Goal: Register for event/course

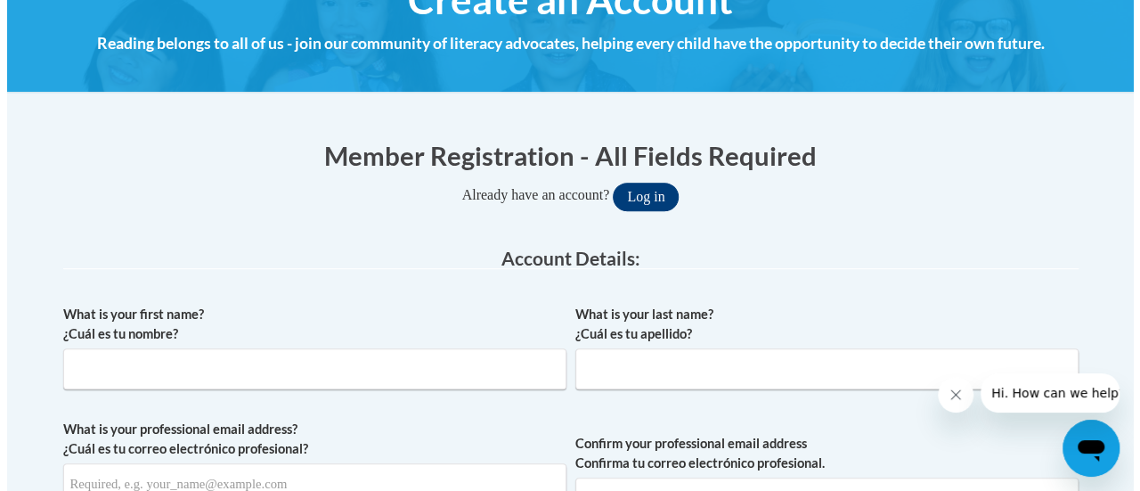
scroll to position [243, 0]
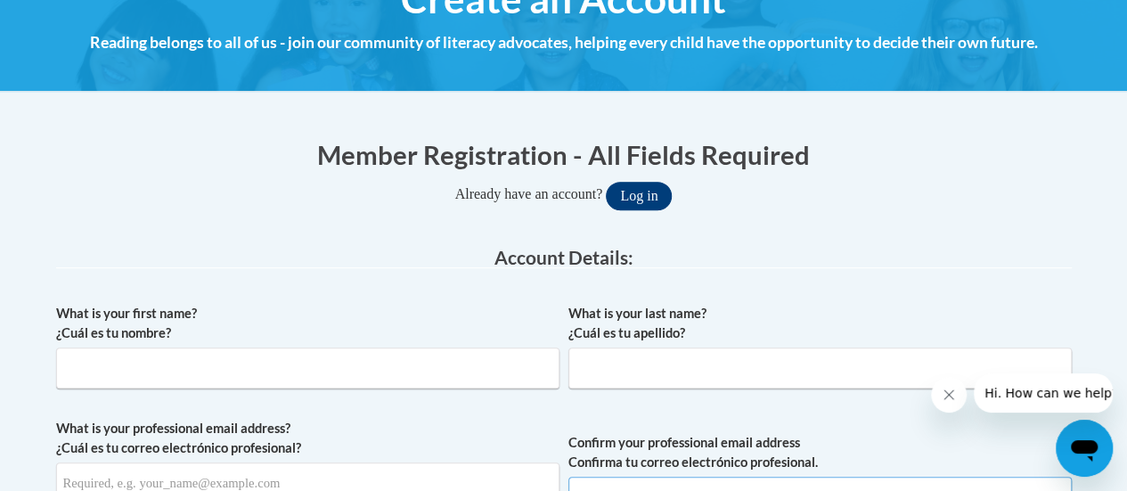
type input "yadira.delaguila@rusd.org"
click at [647, 190] on button "Log in" at bounding box center [639, 196] width 66 height 28
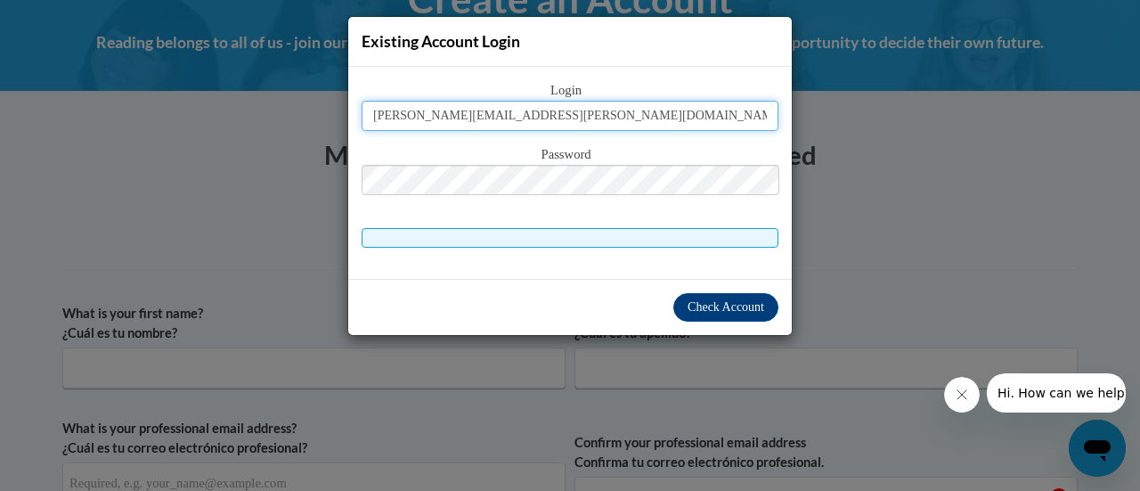
type input "yadira.delaguila@rusd.org"
click at [579, 172] on div "Login yadira.delaguila@rusd.org Password" at bounding box center [570, 163] width 417 height 167
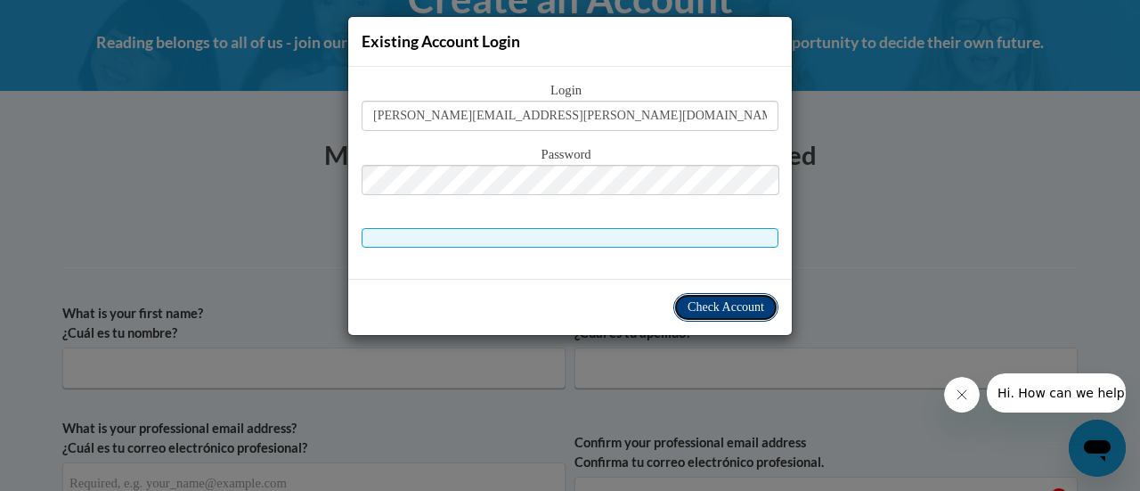
click at [736, 295] on button "Check Account" at bounding box center [725, 307] width 105 height 28
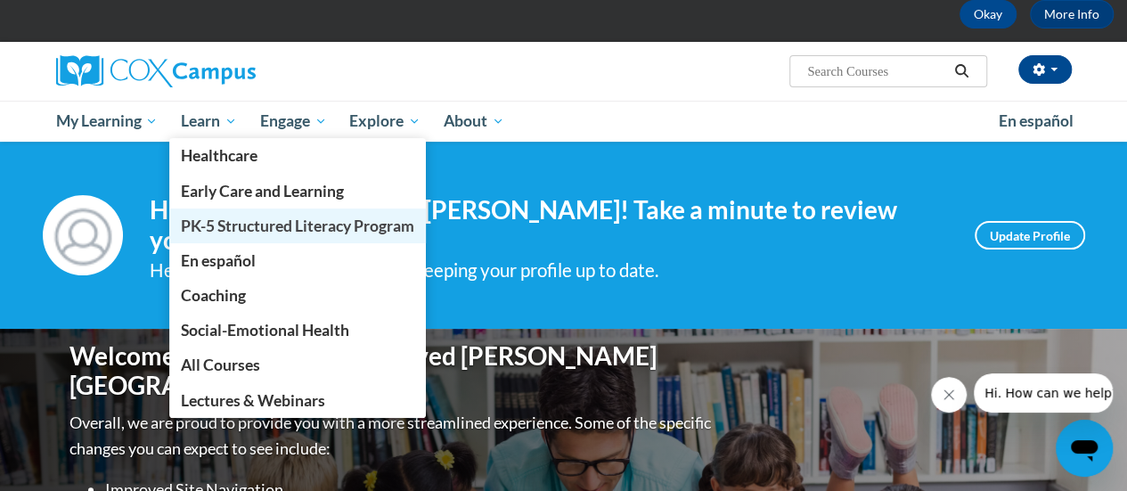
scroll to position [89, 0]
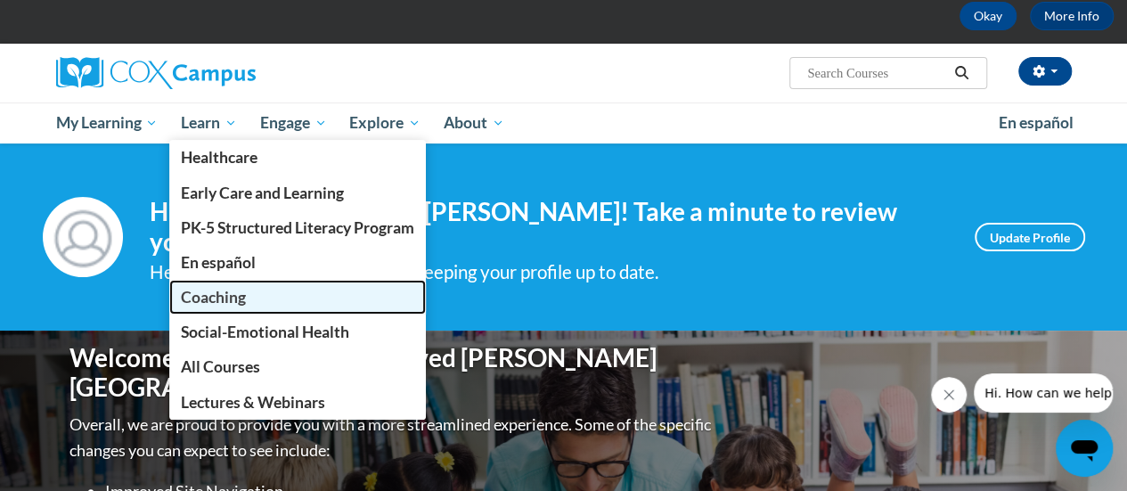
click at [232, 305] on span "Coaching" at bounding box center [213, 297] width 65 height 19
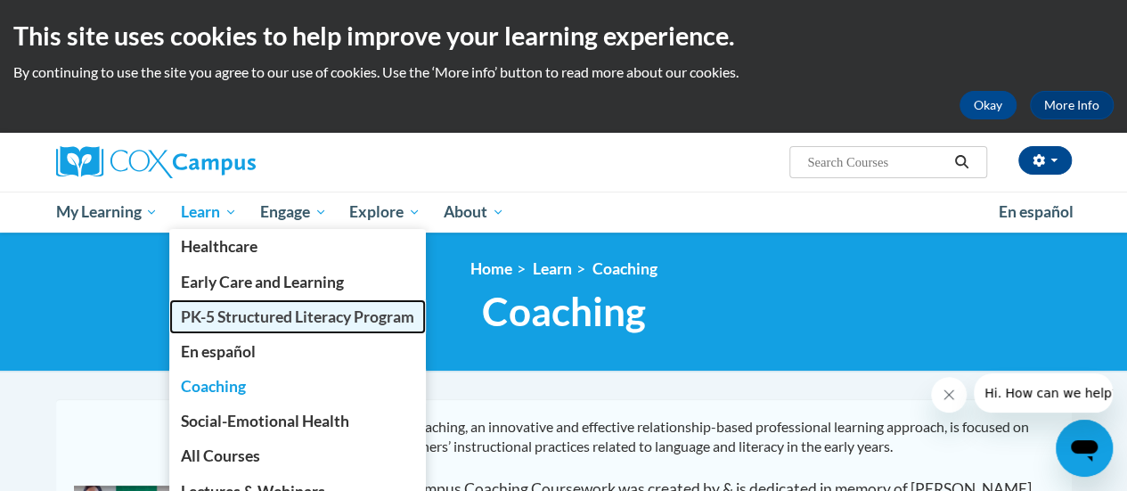
click at [253, 316] on span "PK-5 Structured Literacy Program" at bounding box center [297, 316] width 233 height 19
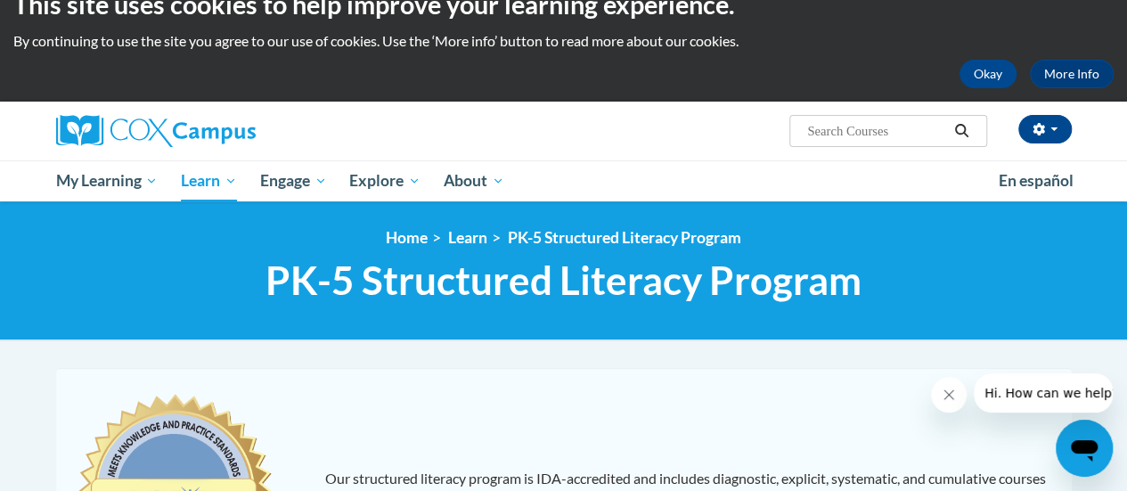
scroll to position [32, 0]
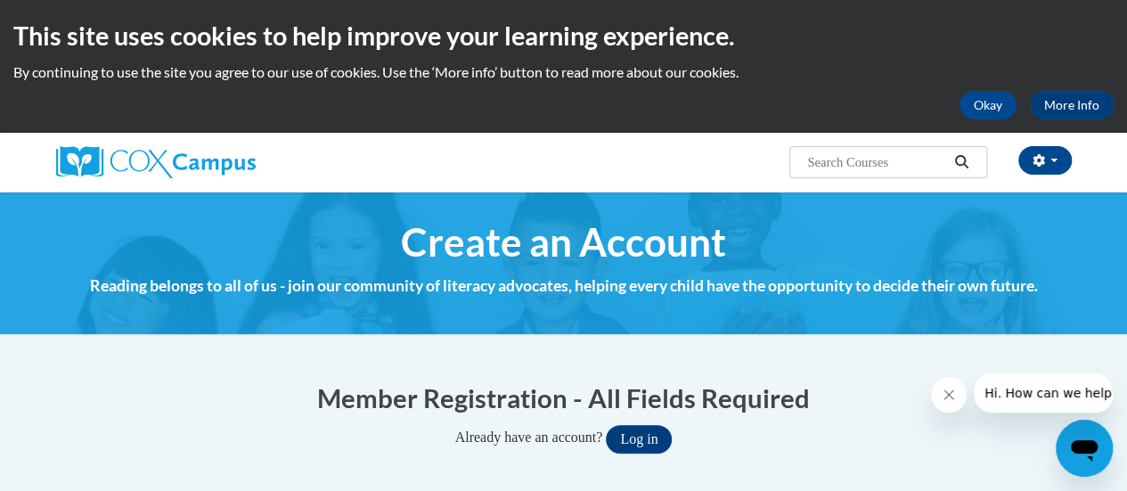
type input "[PERSON_NAME][EMAIL_ADDRESS][PERSON_NAME][DOMAIN_NAME]"
click at [649, 433] on button "Log in" at bounding box center [639, 439] width 66 height 28
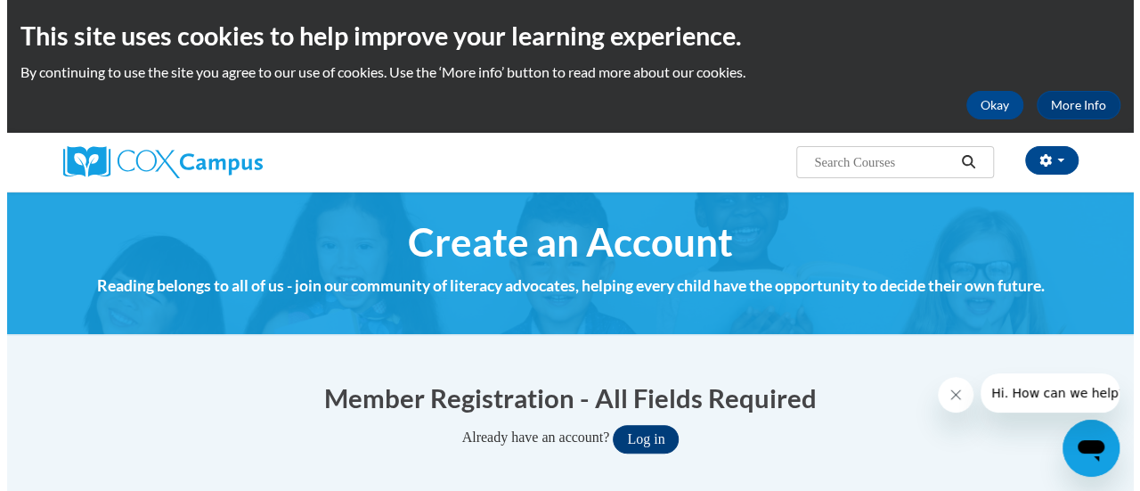
scroll to position [139, 0]
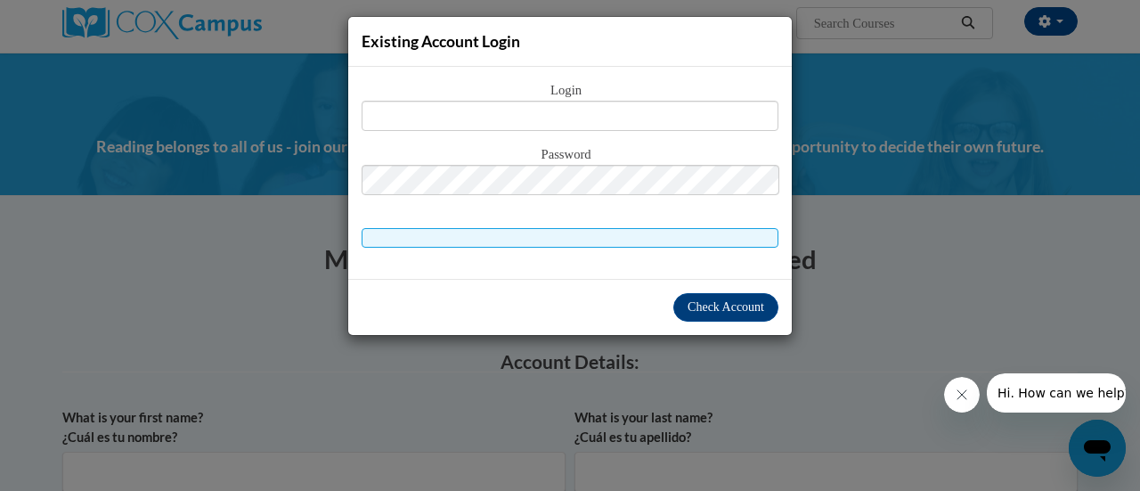
click at [677, 88] on span "Login" at bounding box center [570, 91] width 417 height 20
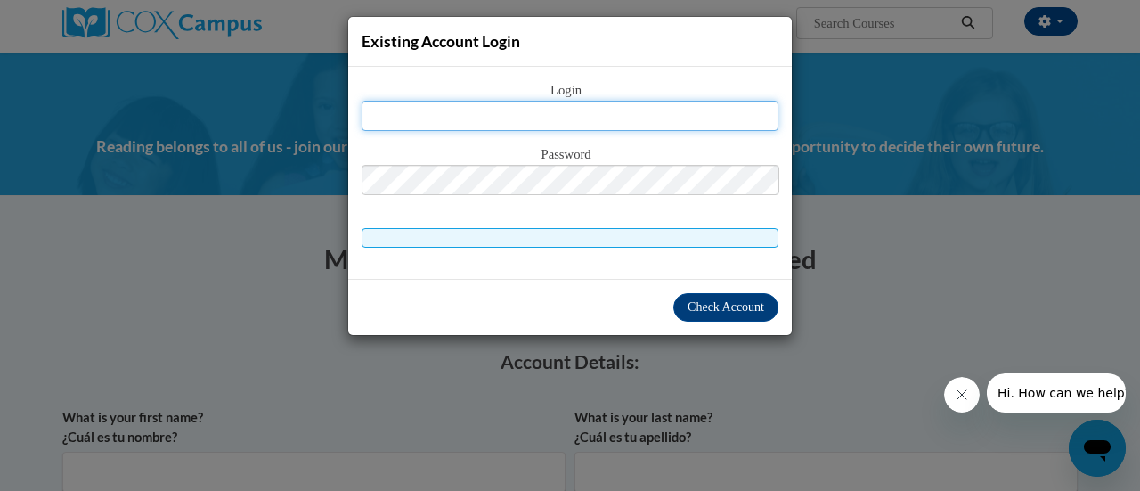
click at [679, 111] on input "text" at bounding box center [570, 116] width 417 height 30
type input "[PERSON_NAME][EMAIL_ADDRESS][PERSON_NAME][DOMAIN_NAME]"
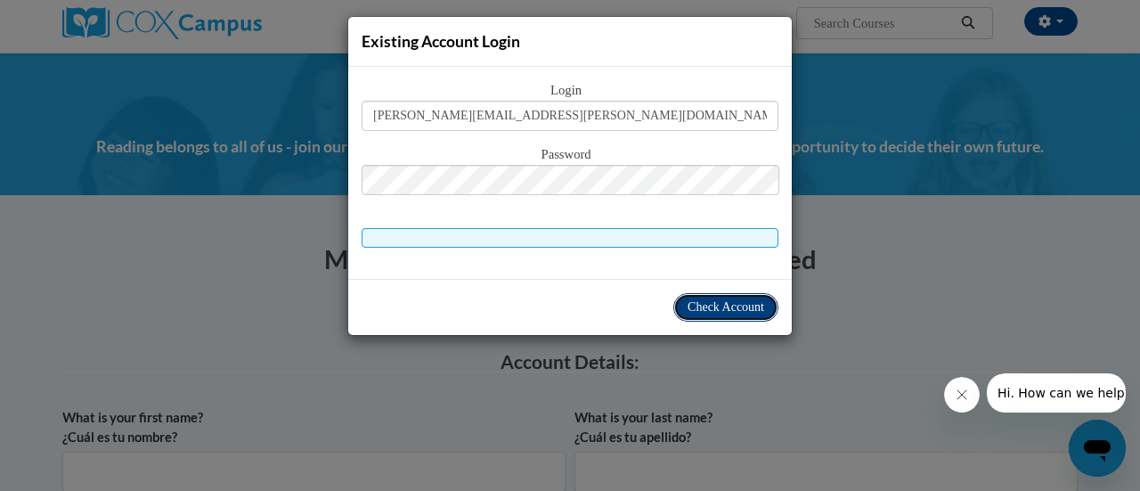
click at [726, 306] on span "Check Account" at bounding box center [726, 306] width 77 height 13
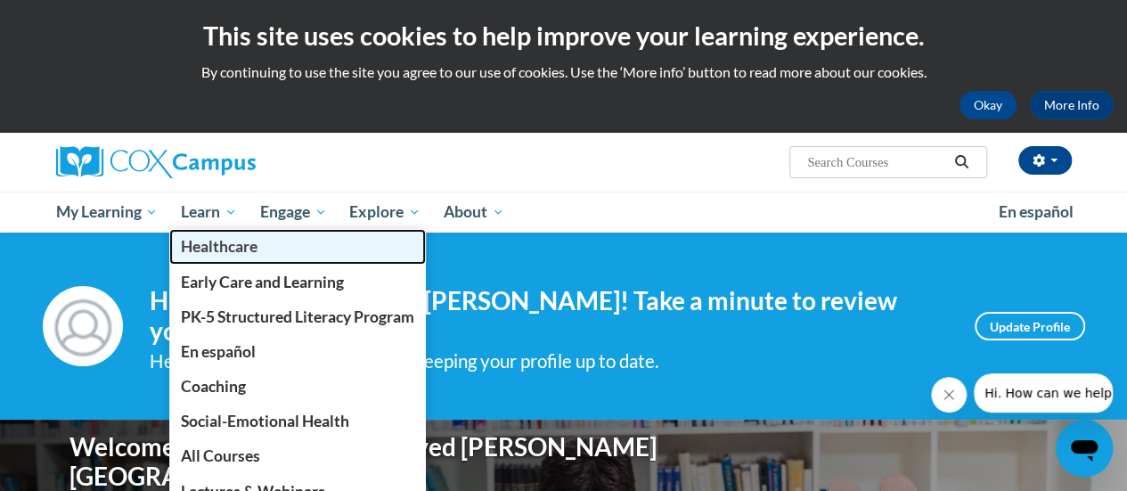
click at [229, 231] on link "Healthcare" at bounding box center [297, 246] width 256 height 35
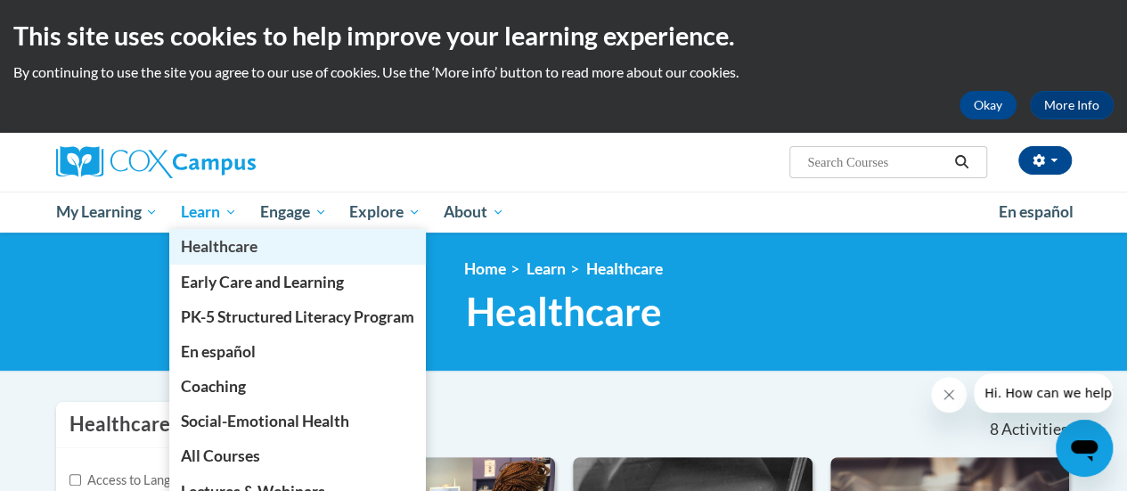
click at [232, 232] on link "Healthcare" at bounding box center [297, 246] width 256 height 35
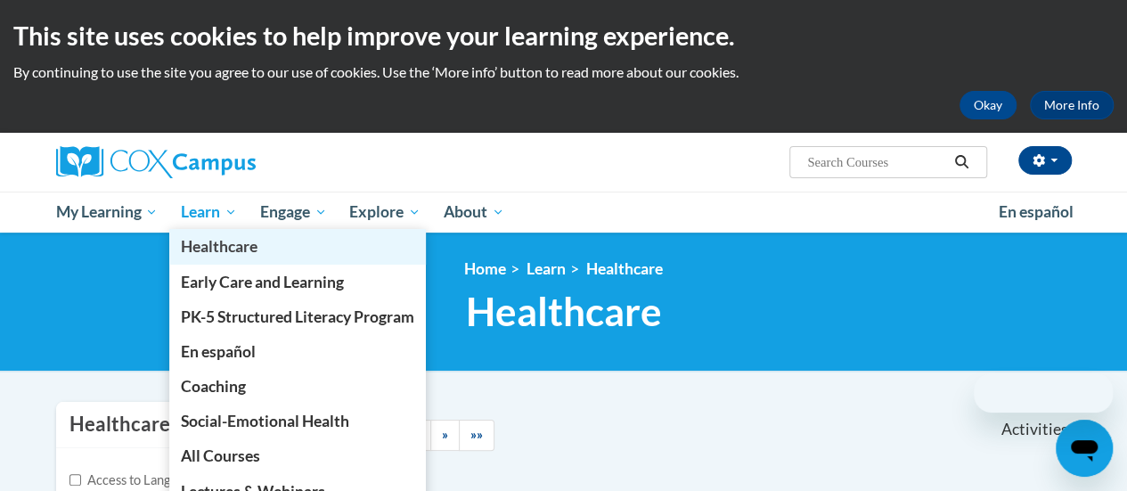
click at [228, 232] on link "Healthcare" at bounding box center [297, 246] width 256 height 35
click at [227, 232] on link "Healthcare" at bounding box center [297, 246] width 256 height 35
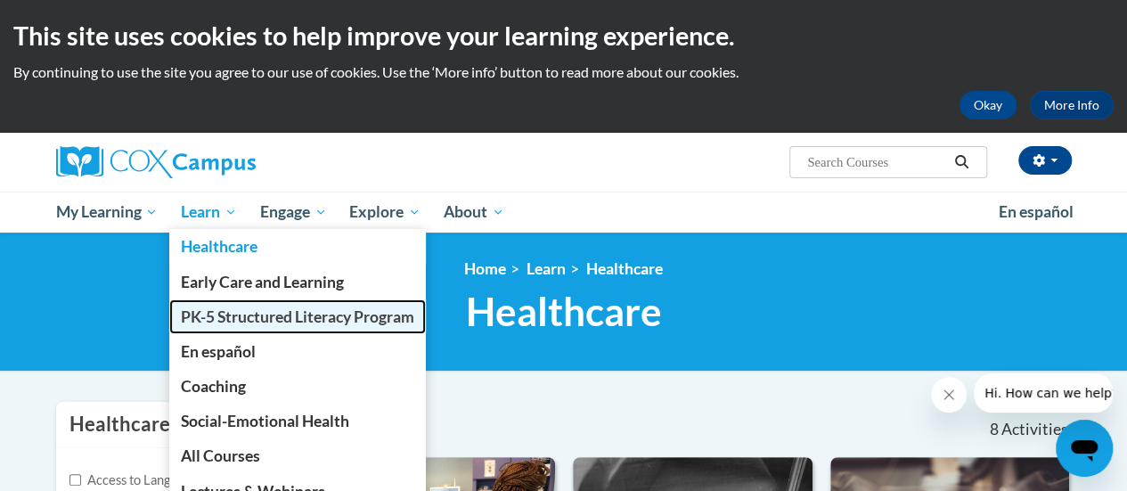
click at [258, 318] on span "PK-5 Structured Literacy Program" at bounding box center [297, 316] width 233 height 19
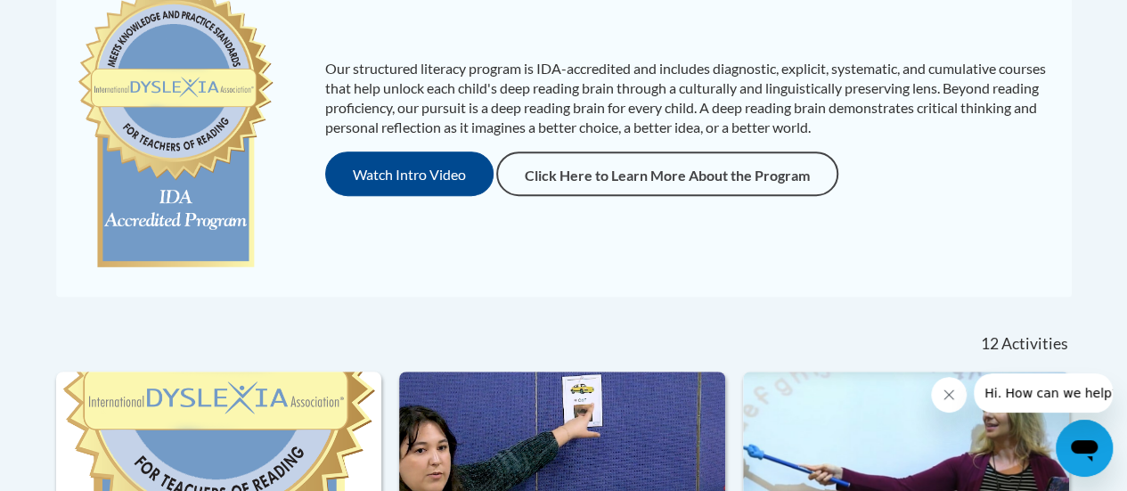
scroll to position [438, 0]
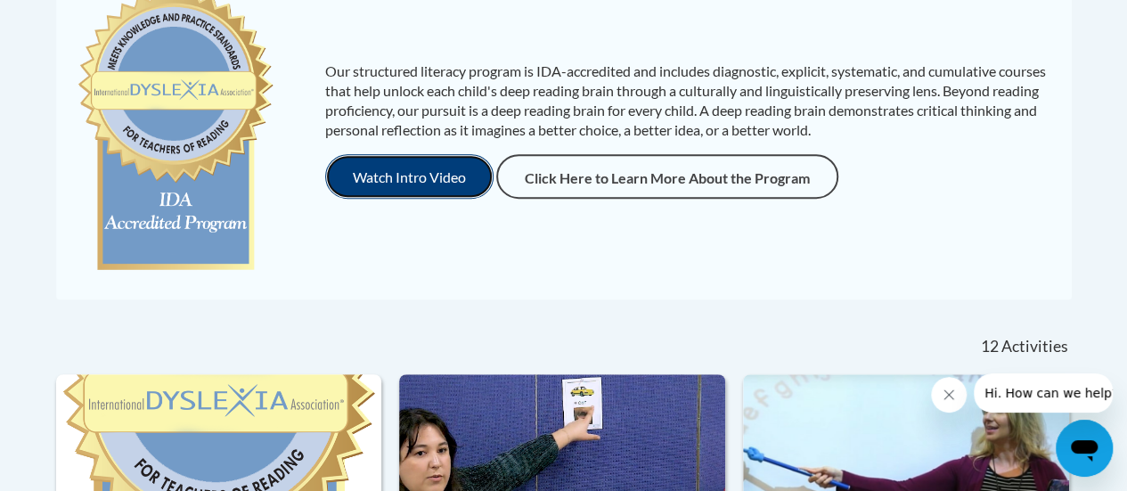
click at [438, 188] on button "Watch Intro Video" at bounding box center [409, 176] width 168 height 45
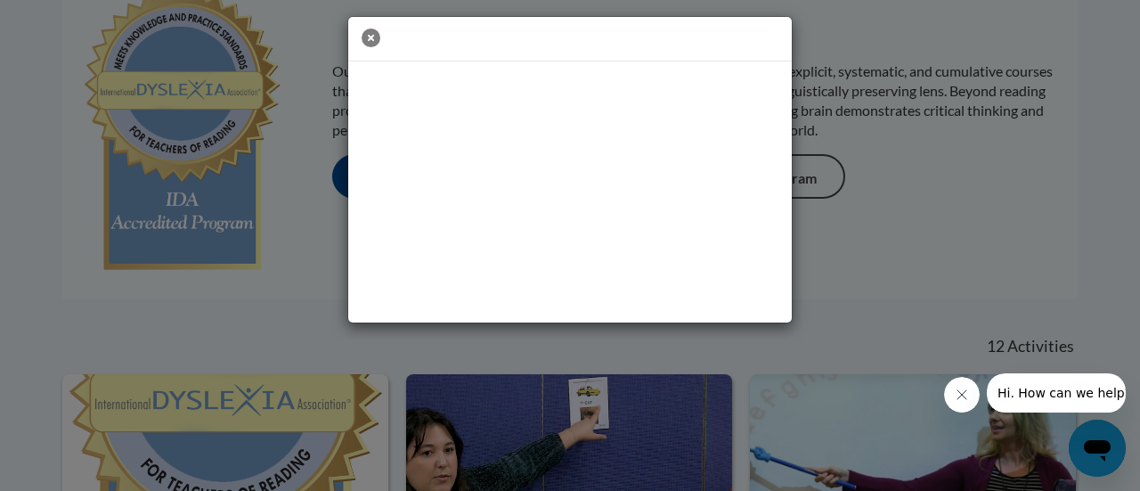
click at [373, 37] on icon "button" at bounding box center [371, 37] width 19 height 19
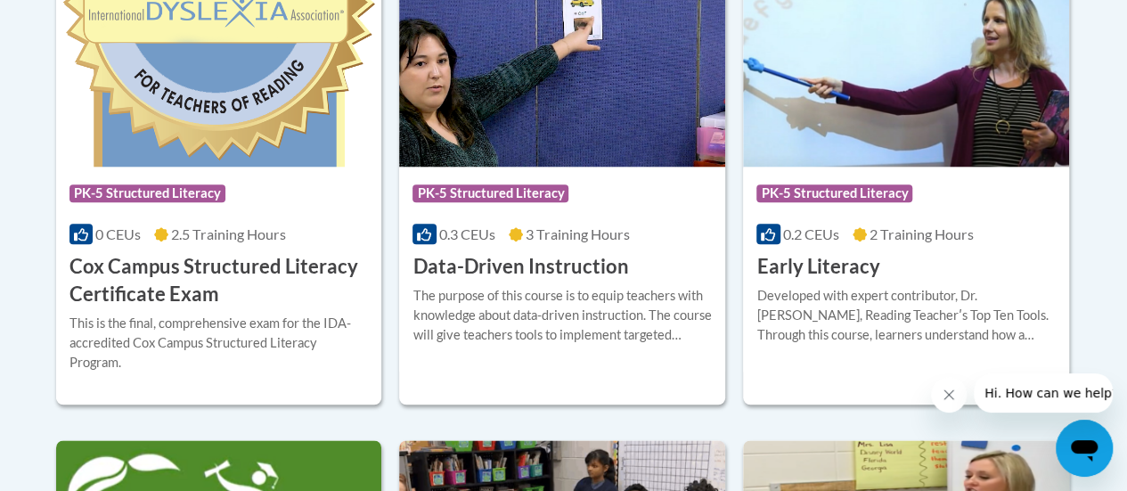
scroll to position [828, 0]
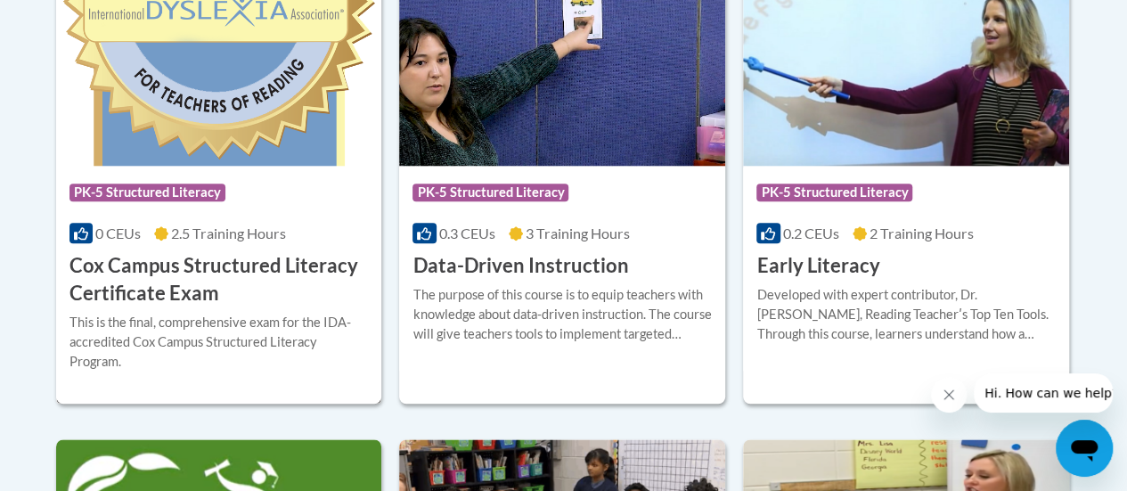
click at [166, 313] on div "This is the final, comprehensive exam for the IDA-accredited Cox Campus Structu…" at bounding box center [218, 342] width 299 height 59
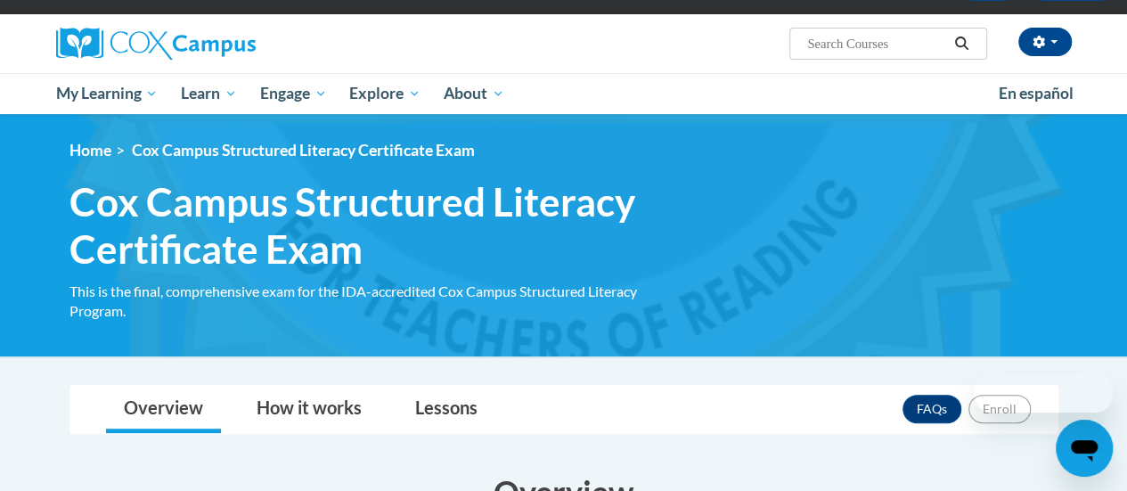
scroll to position [151, 0]
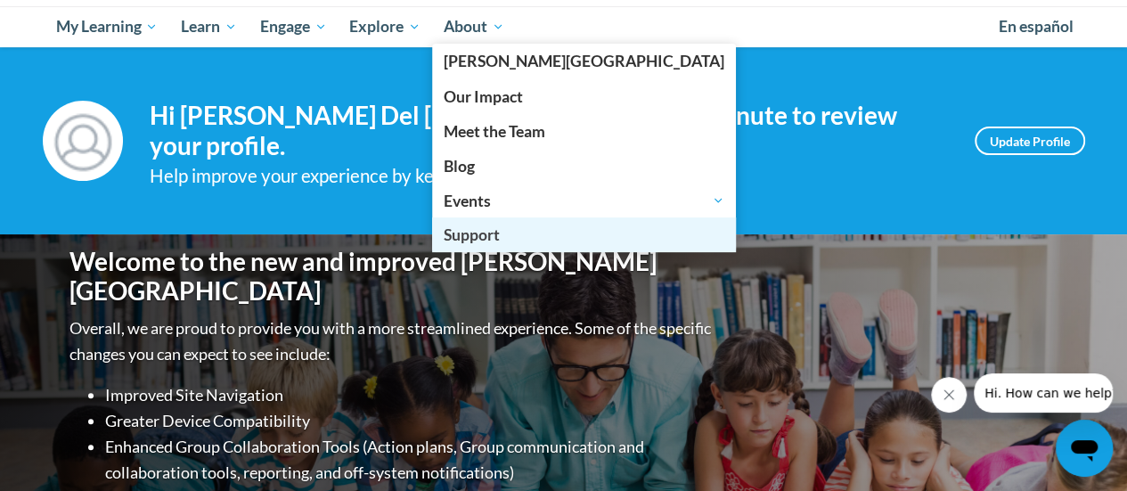
scroll to position [184, 0]
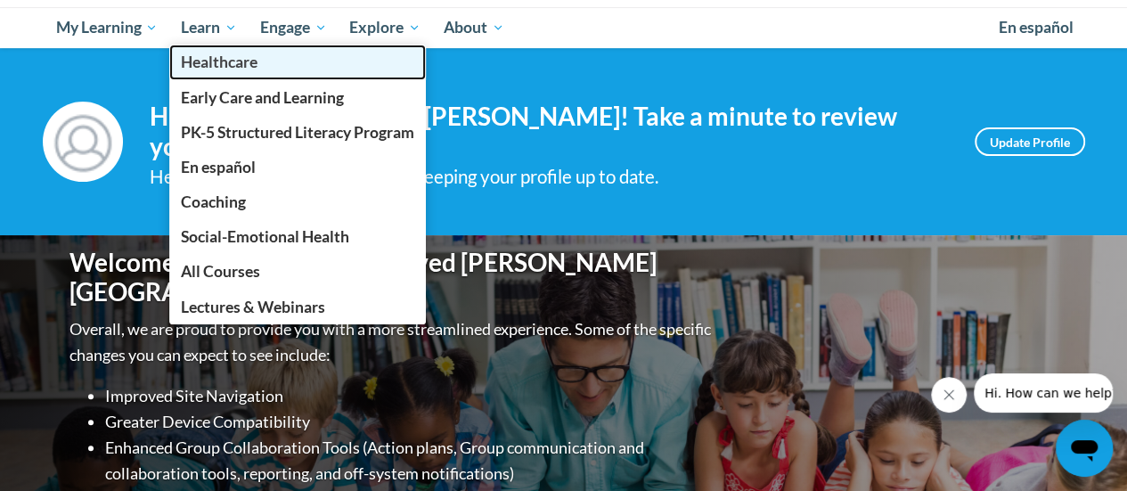
click at [208, 46] on link "Healthcare" at bounding box center [297, 62] width 256 height 35
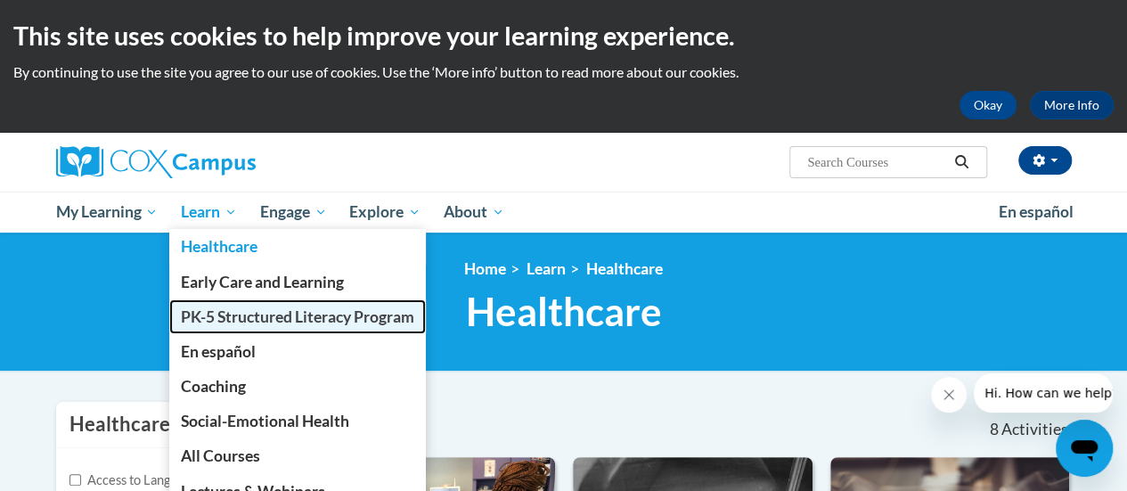
click at [265, 318] on span "PK-5 Structured Literacy Program" at bounding box center [297, 316] width 233 height 19
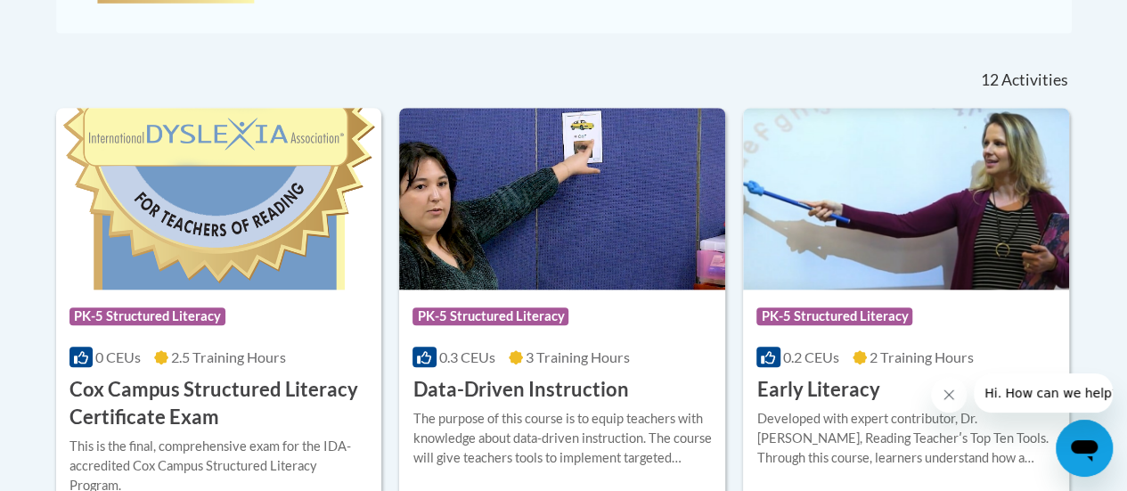
scroll to position [720, 0]
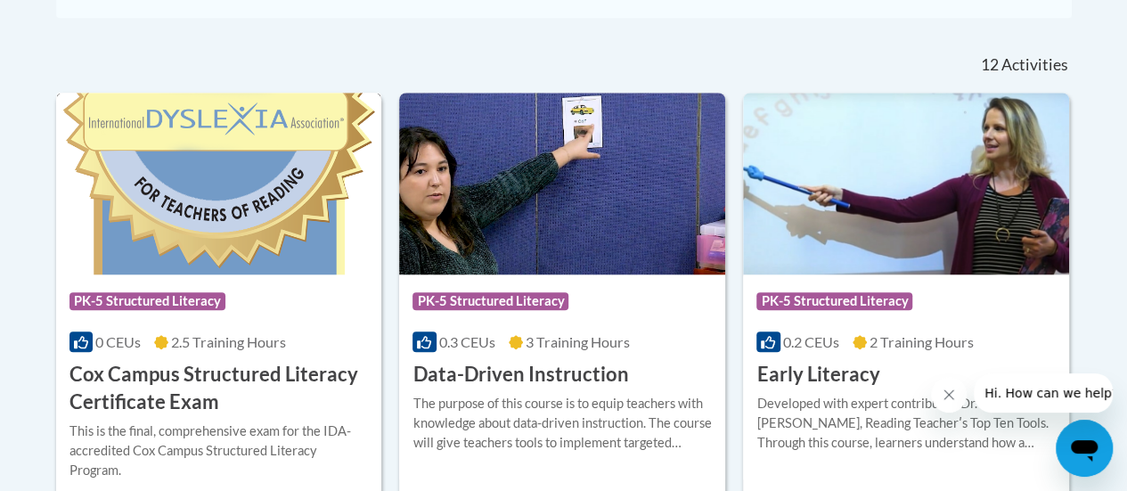
click at [251, 240] on img at bounding box center [219, 184] width 326 height 182
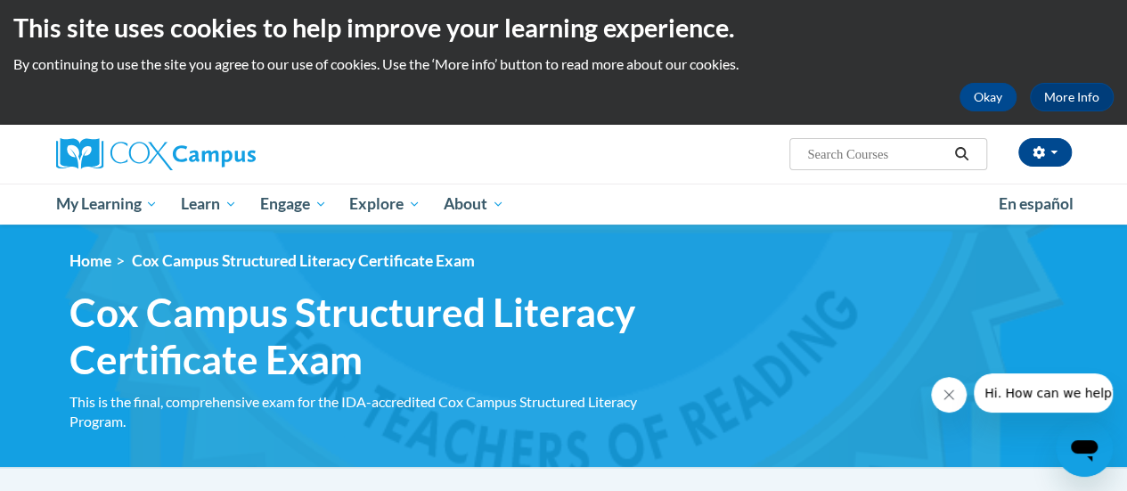
scroll to position [6, 0]
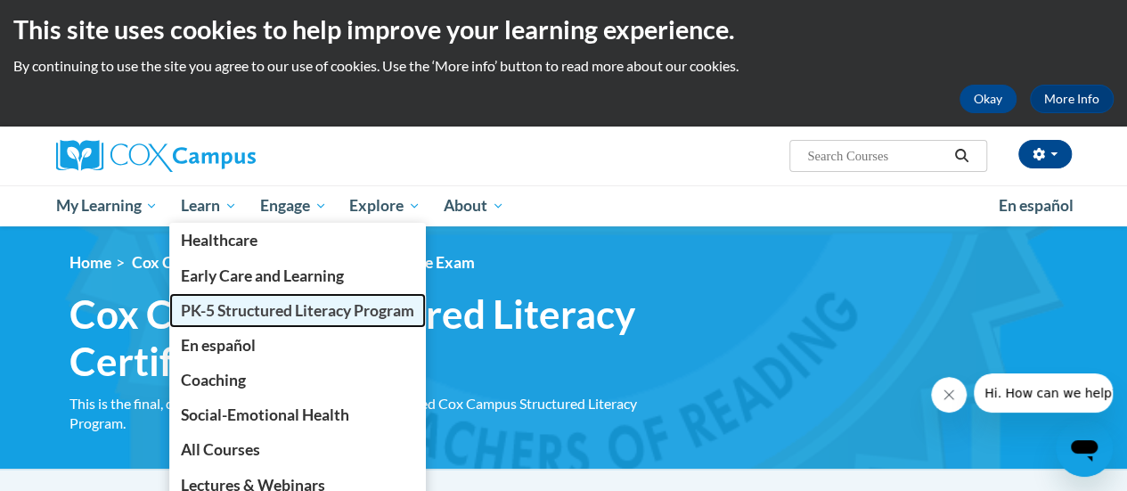
click at [330, 309] on span "PK-5 Structured Literacy Program" at bounding box center [297, 310] width 233 height 19
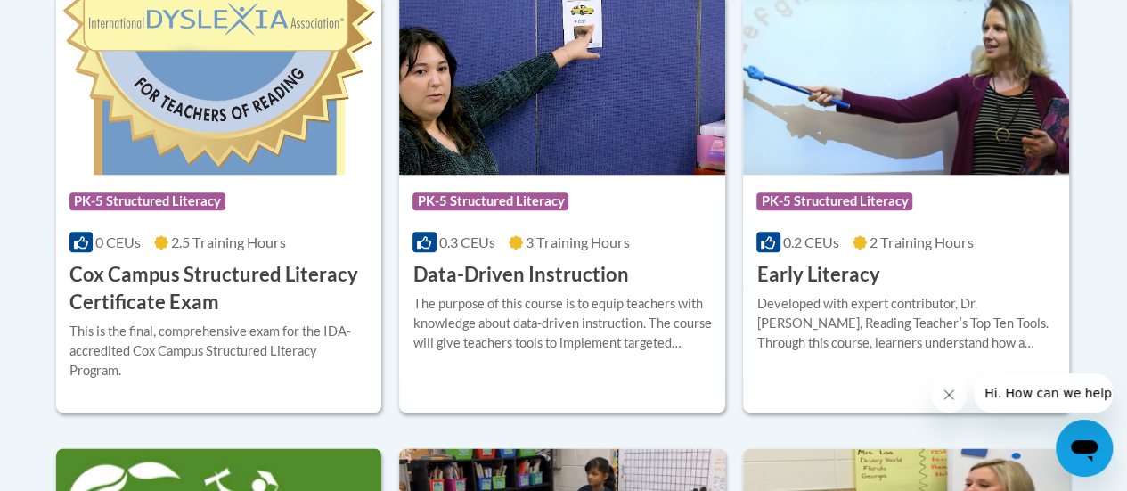
scroll to position [834, 0]
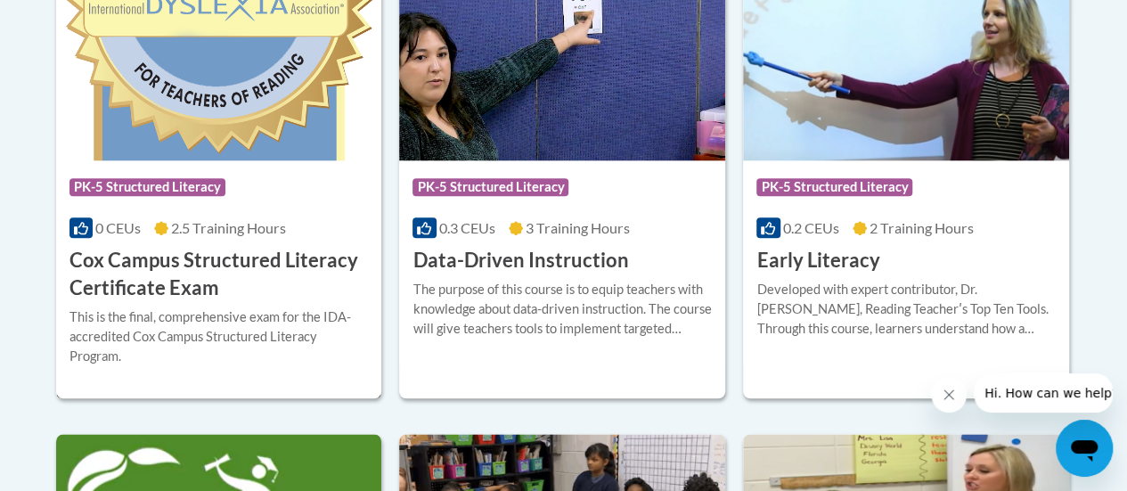
click at [262, 156] on img at bounding box center [219, 70] width 326 height 182
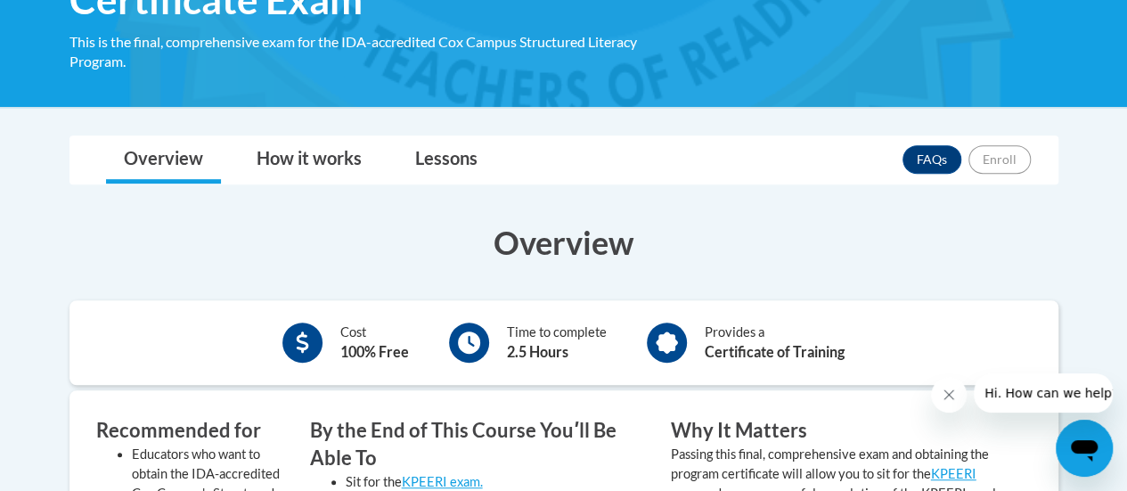
scroll to position [367, 0]
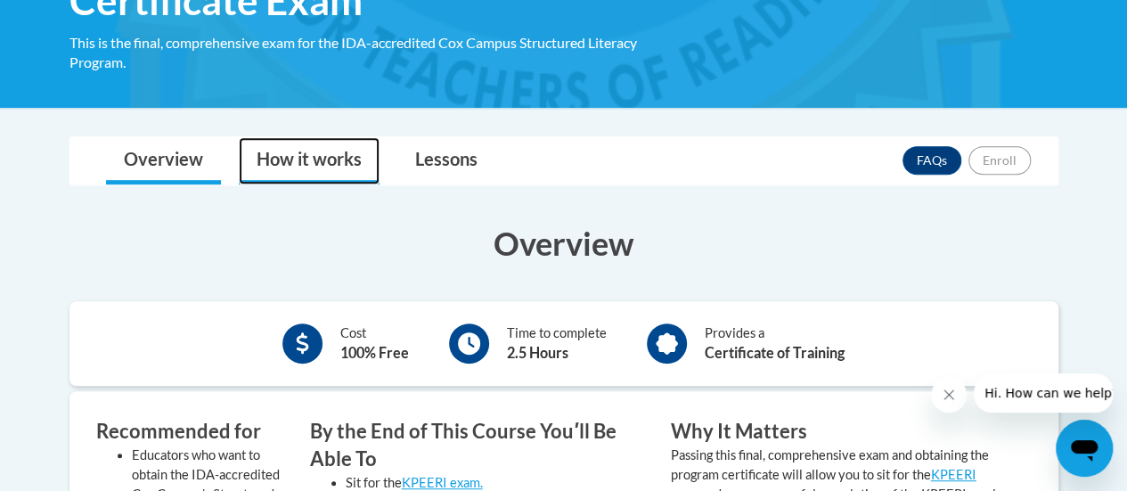
click at [350, 167] on link "How it works" at bounding box center [309, 160] width 141 height 47
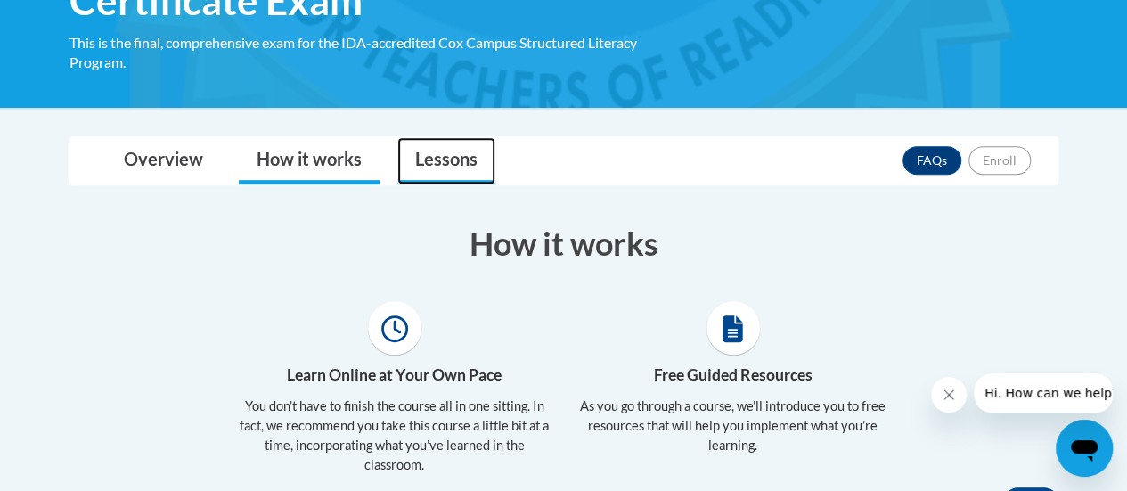
click at [442, 160] on link "Lessons" at bounding box center [446, 160] width 98 height 47
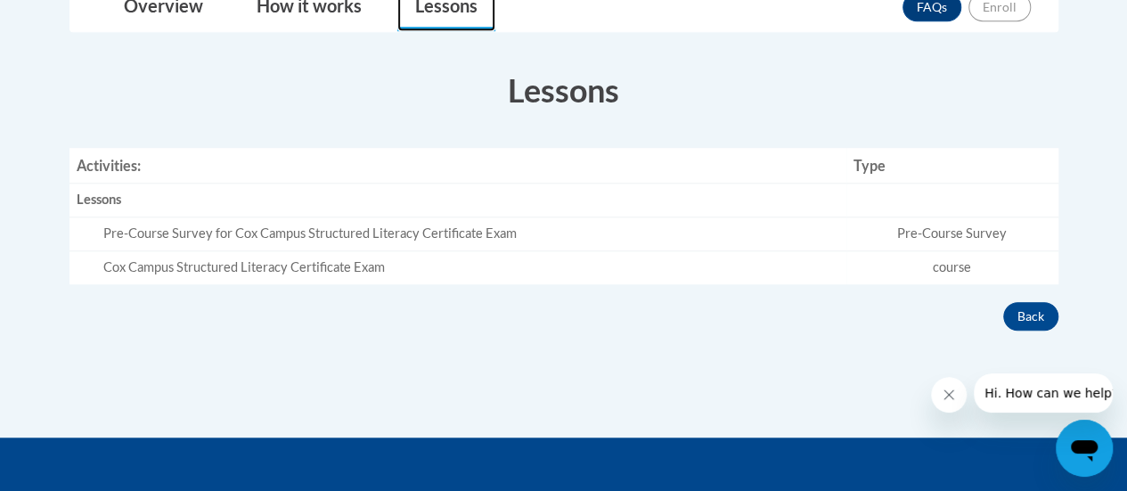
scroll to position [521, 0]
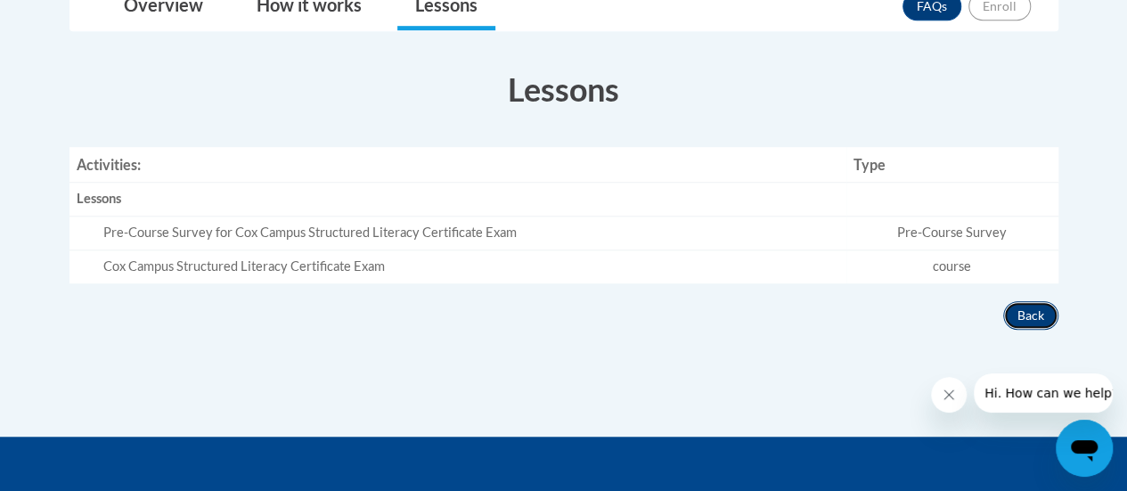
click at [1037, 313] on button "Back" at bounding box center [1030, 315] width 55 height 28
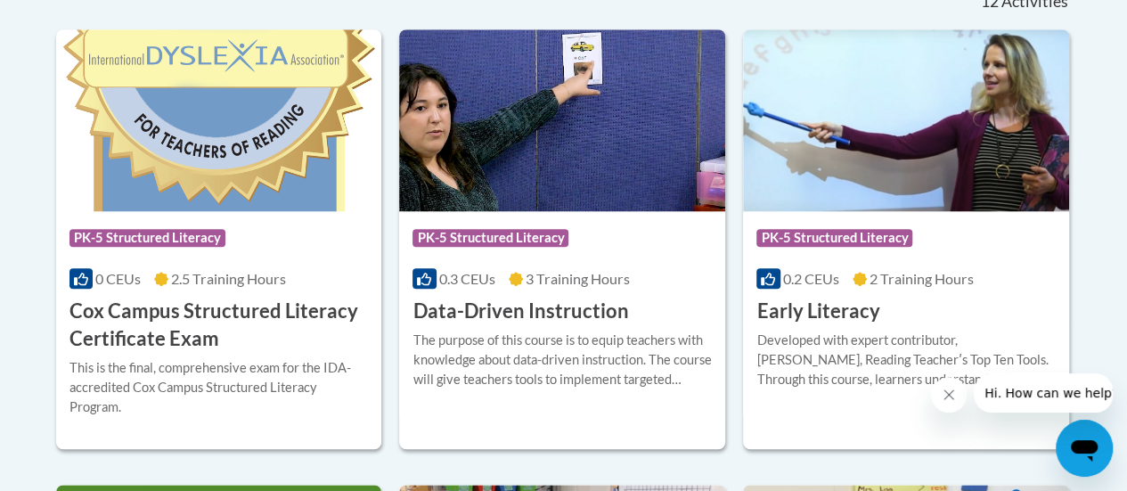
scroll to position [801, 0]
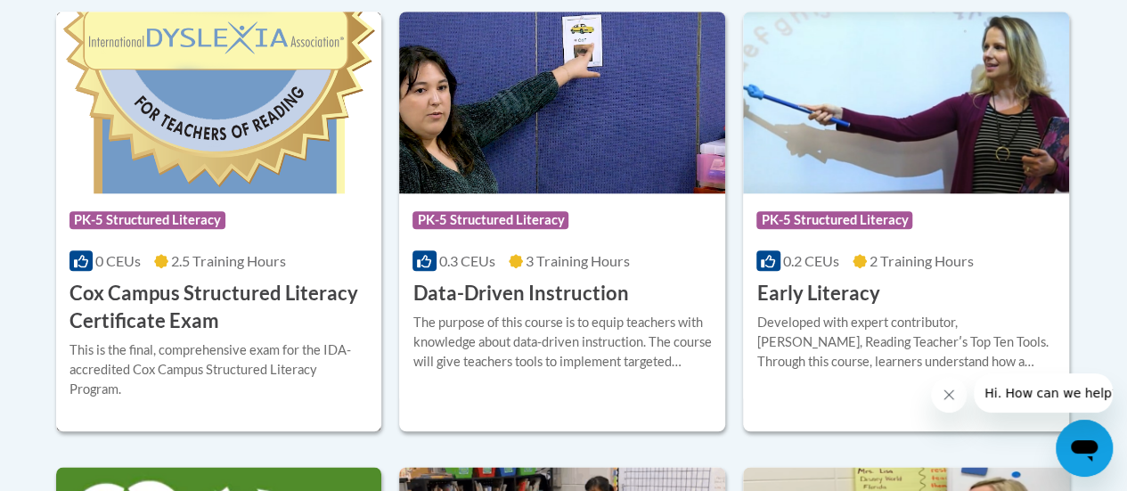
click at [299, 305] on h3 "Cox Campus Structured Literacy Certificate Exam" at bounding box center [218, 307] width 299 height 55
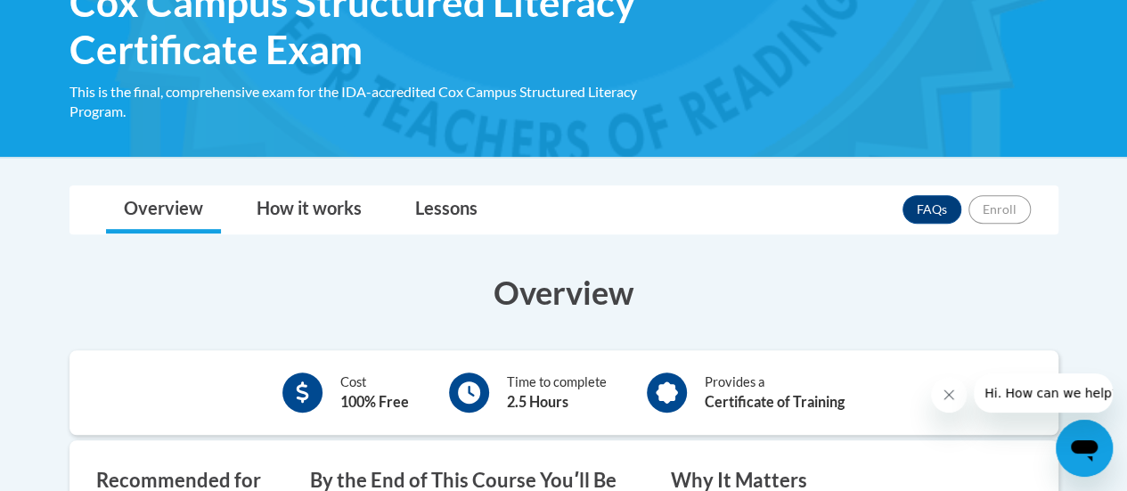
scroll to position [317, 0]
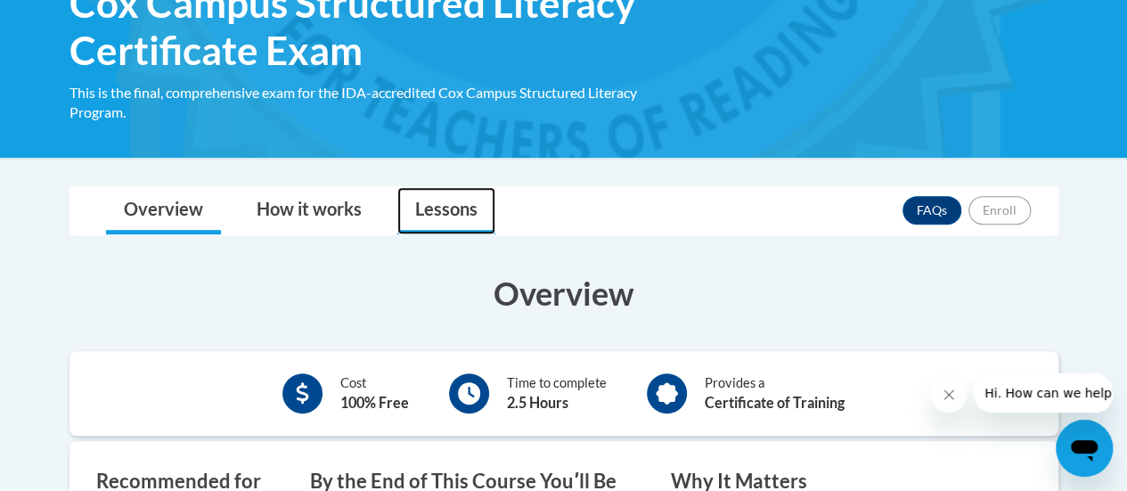
click at [449, 203] on link "Lessons" at bounding box center [446, 210] width 98 height 47
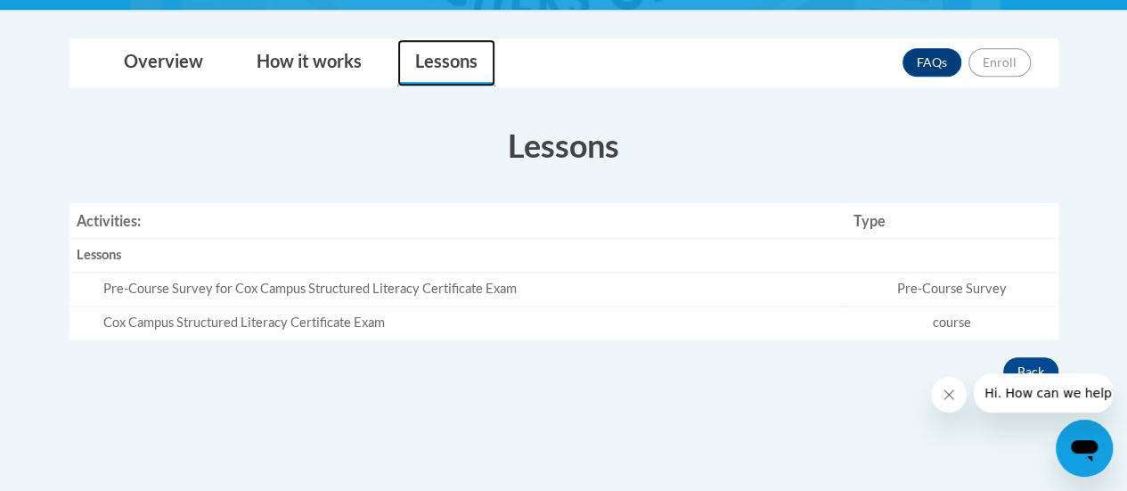
scroll to position [496, 0]
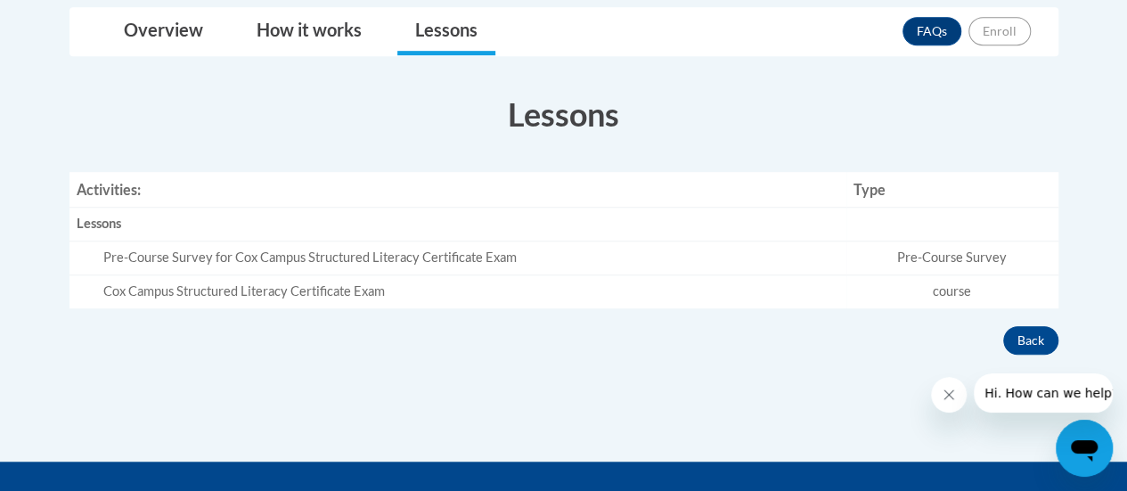
click at [942, 257] on td "Pre-Course Survey" at bounding box center [952, 258] width 212 height 34
click at [944, 296] on td "course" at bounding box center [952, 291] width 212 height 33
click at [344, 304] on td "Cox Campus Structured Literacy Certificate Exam" at bounding box center [457, 291] width 777 height 33
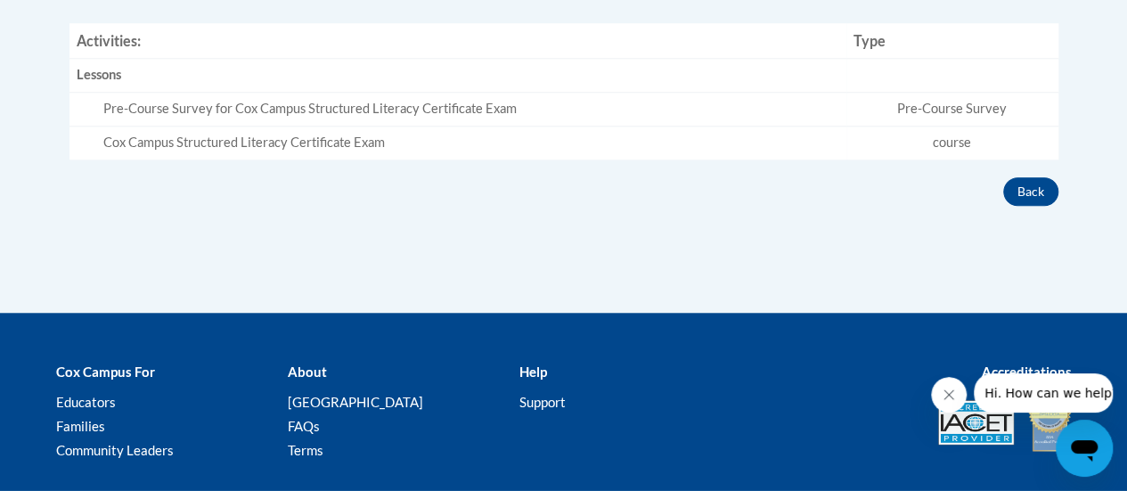
scroll to position [646, 0]
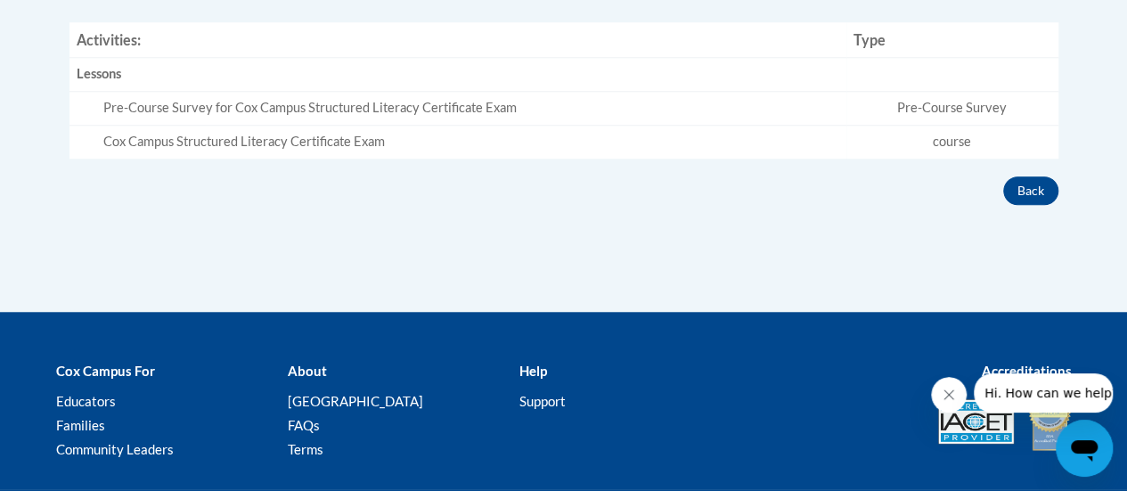
click at [1086, 455] on icon "Open messaging window" at bounding box center [1084, 448] width 32 height 32
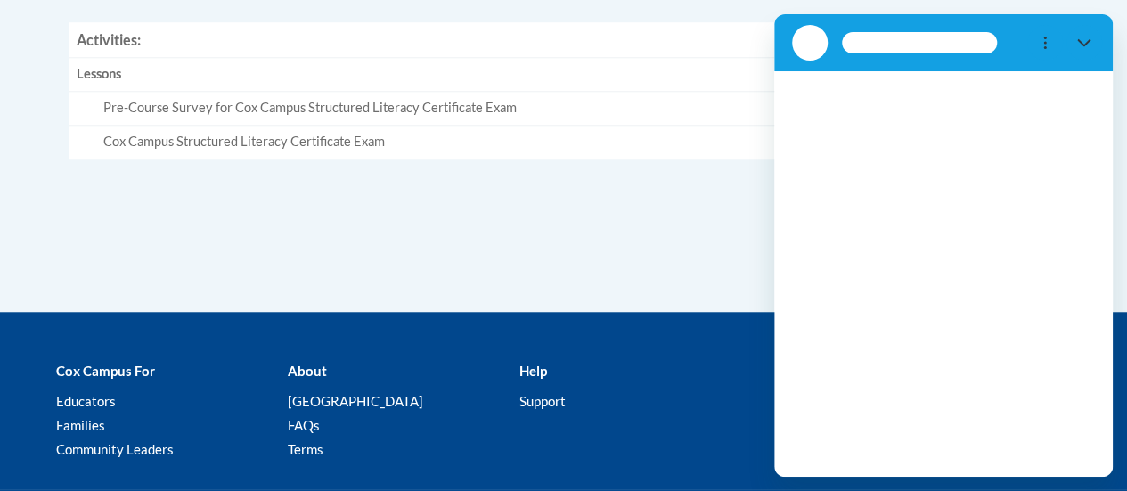
scroll to position [0, 0]
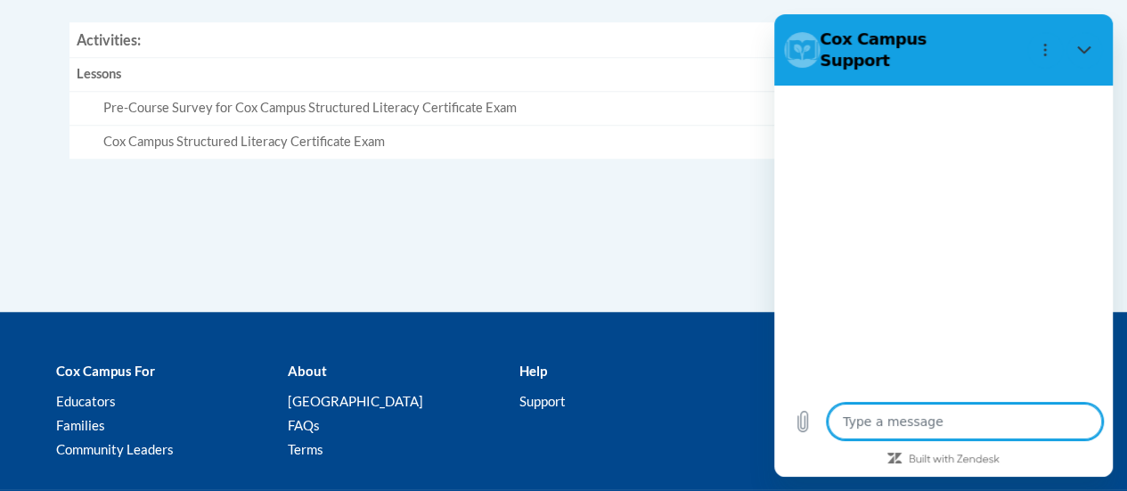
type textarea "x"
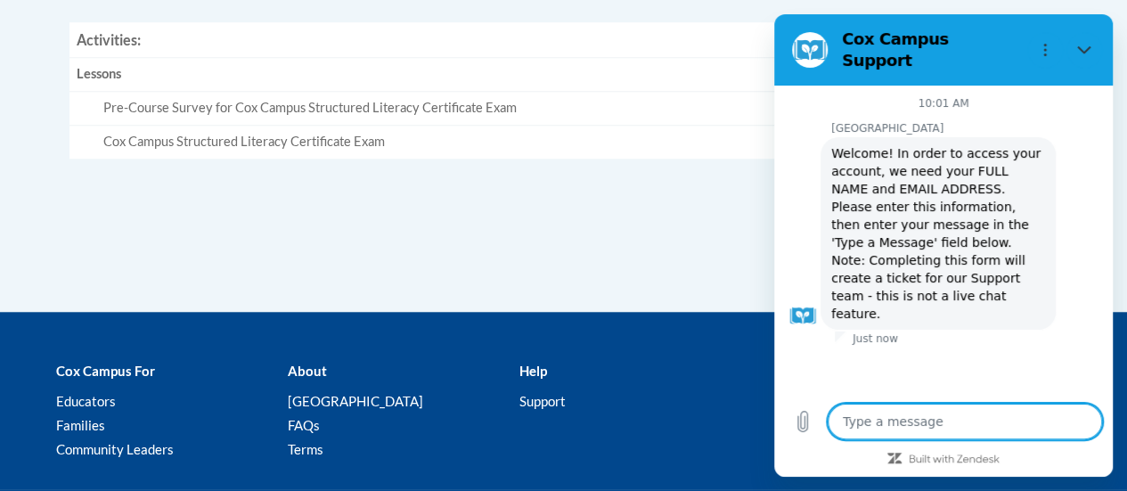
type textarea "h"
type textarea "x"
type textarea "ho"
type textarea "x"
type textarea "ho"
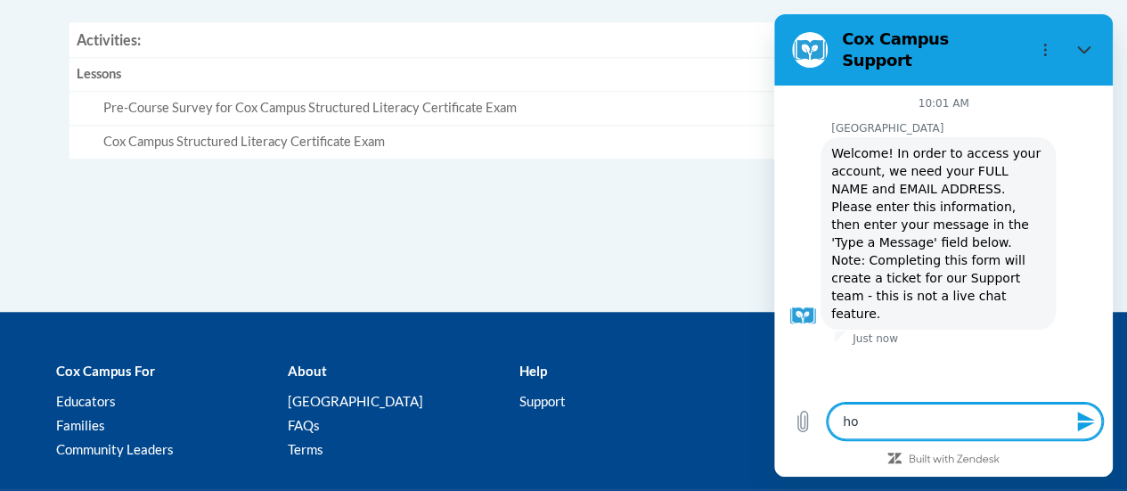
type textarea "x"
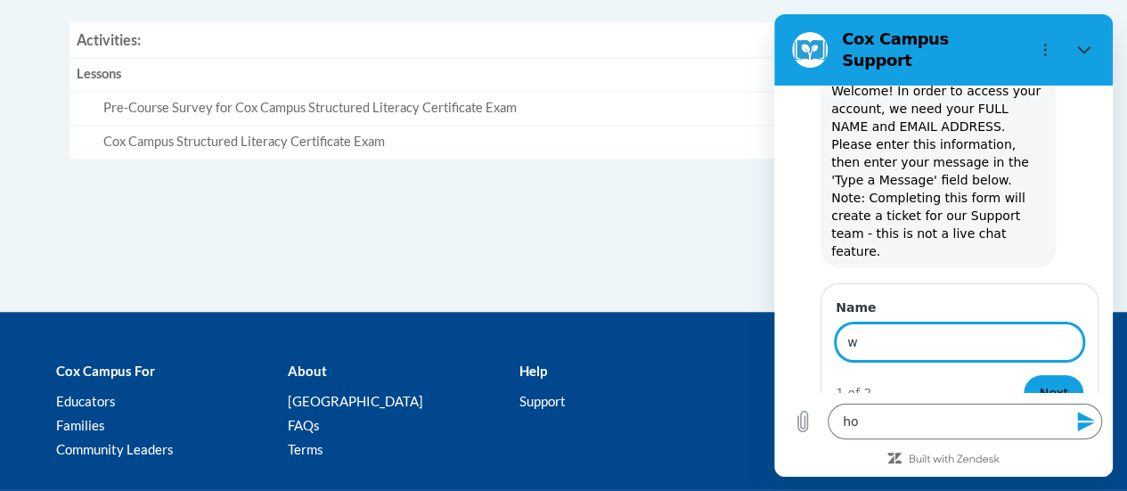
scroll to position [61, 0]
type input "w"
type input "h"
type input "Yadira Delaguila"
click at [1023, 375] on button "Next" at bounding box center [1053, 393] width 60 height 36
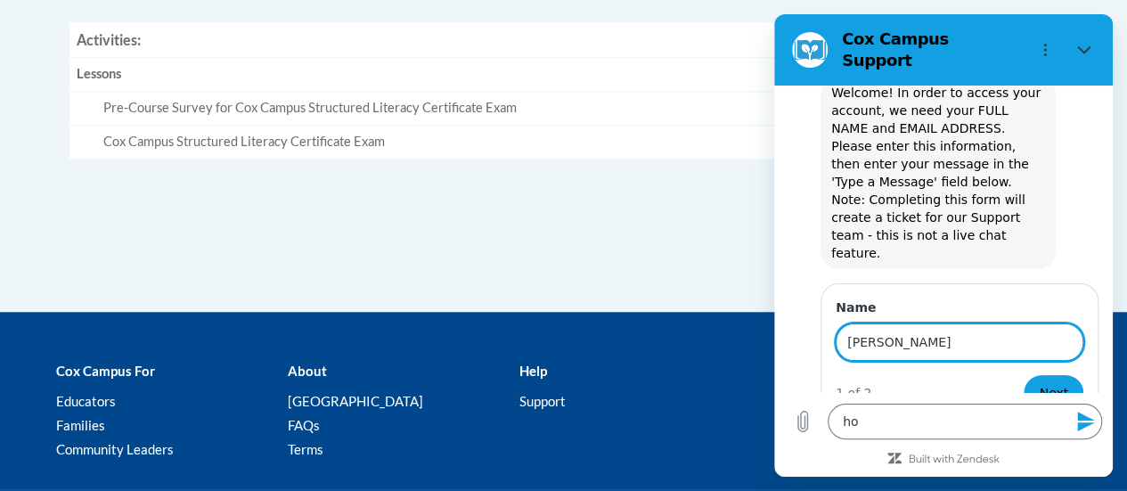
type textarea "x"
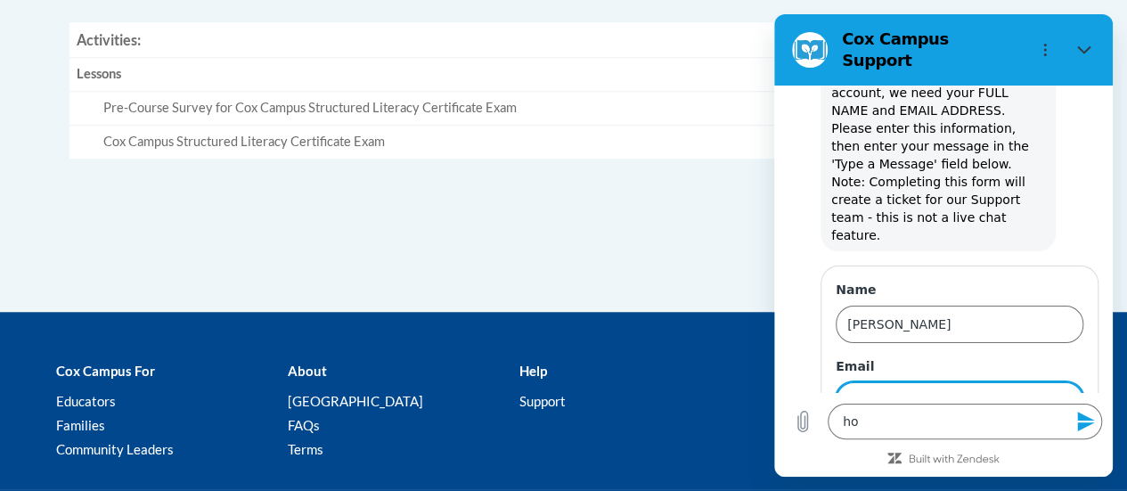
scroll to position [77, 0]
type input "yadira.delaguila@rusd.org"
click at [1021, 435] on button "Send" at bounding box center [1051, 453] width 61 height 36
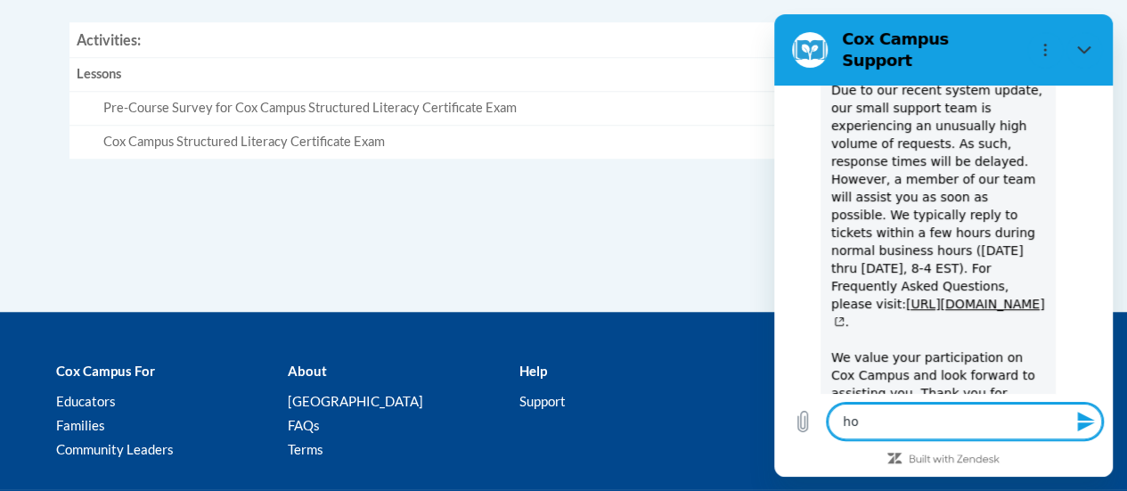
scroll to position [537, 0]
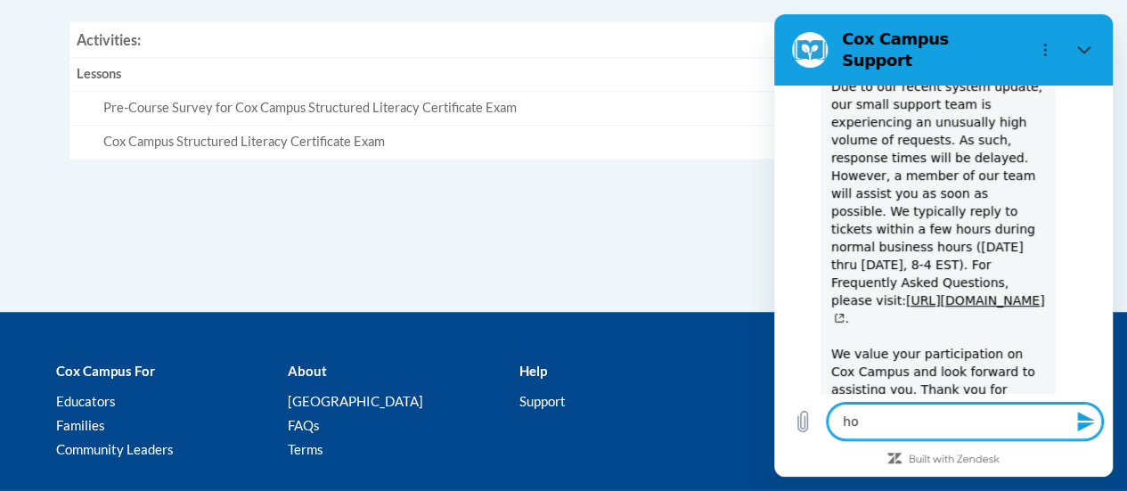
type textarea "x"
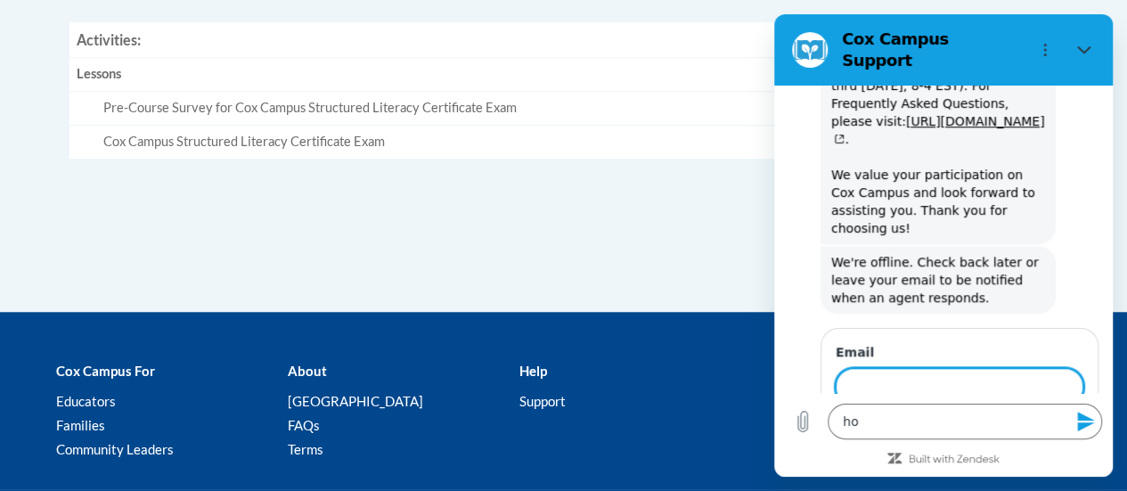
scroll to position [716, 0]
type input "I"
type input "yadira.delaguia@rusd.org"
click at [1021, 419] on button "Send" at bounding box center [1051, 437] width 61 height 36
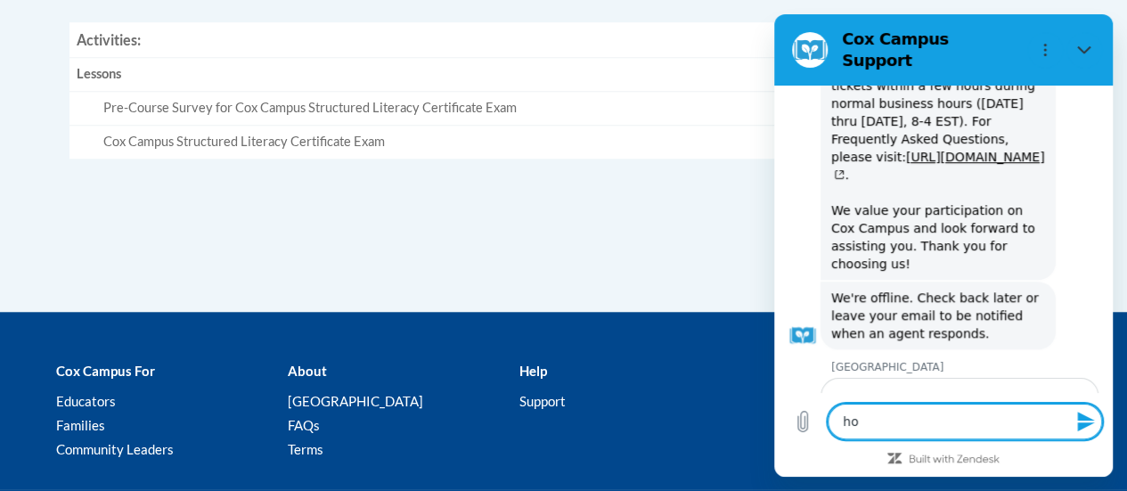
type textarea "x"
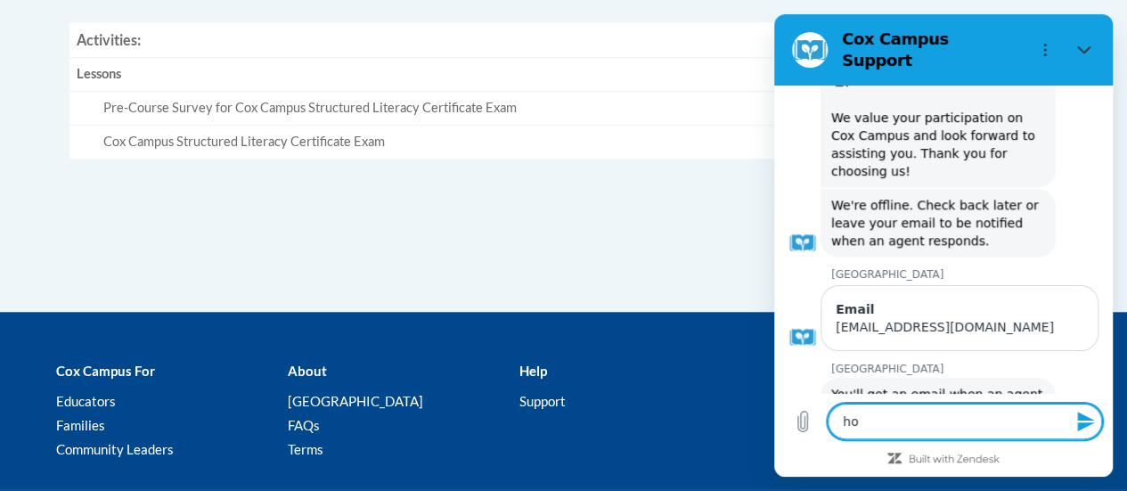
scroll to position [777, 0]
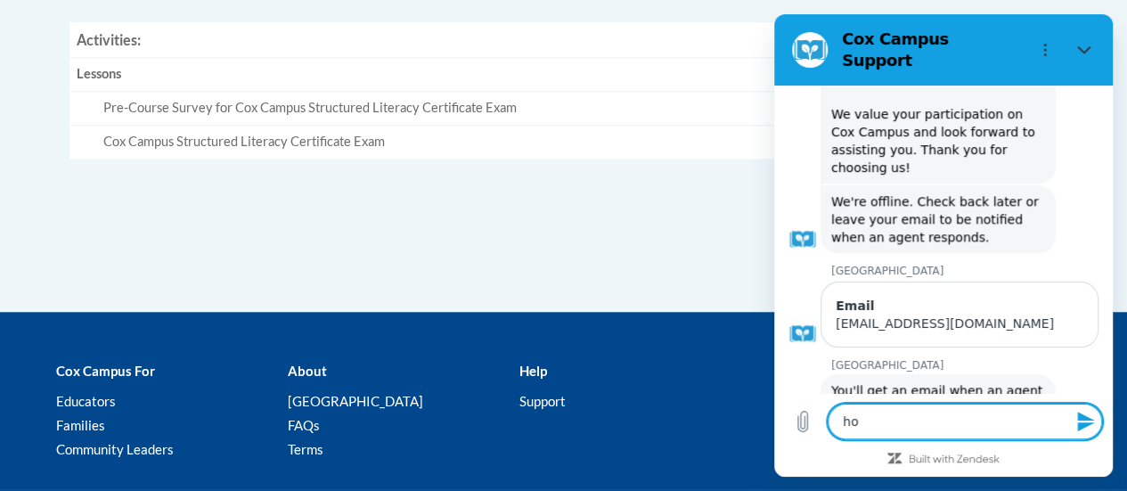
type textarea "h"
type textarea "x"
click at [1094, 48] on button "Close" at bounding box center [1084, 50] width 36 height 36
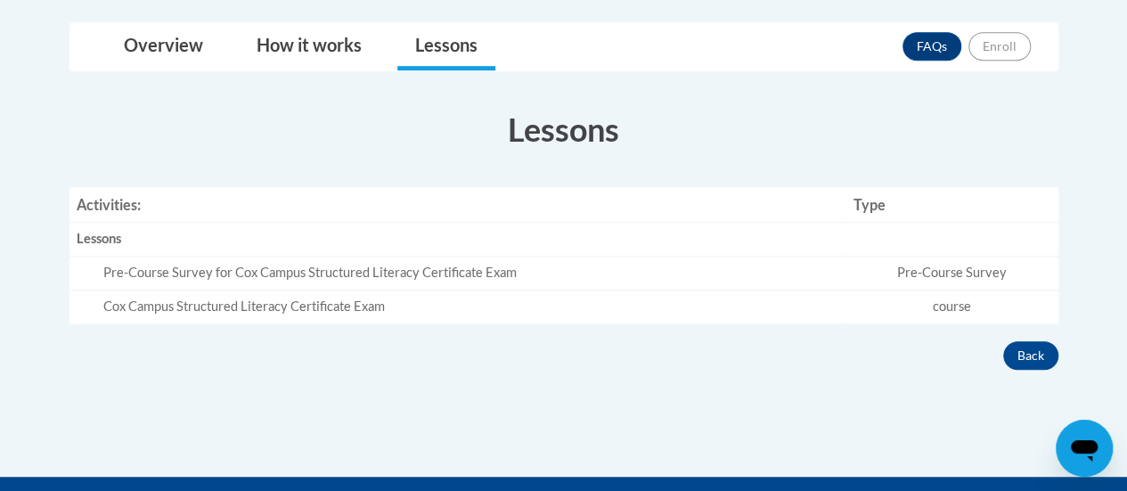
scroll to position [479, 0]
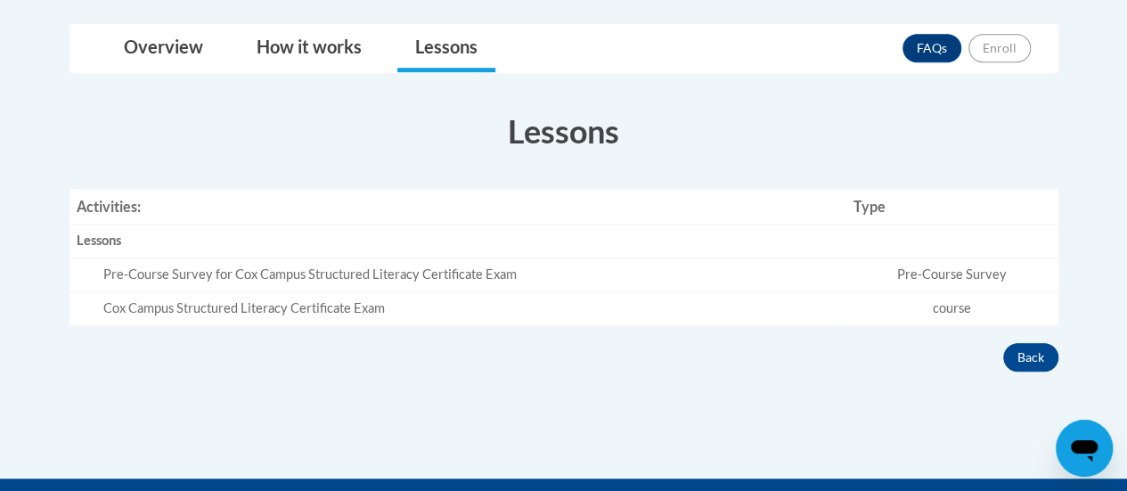
click at [949, 287] on td "Pre-Course Survey" at bounding box center [952, 275] width 212 height 34
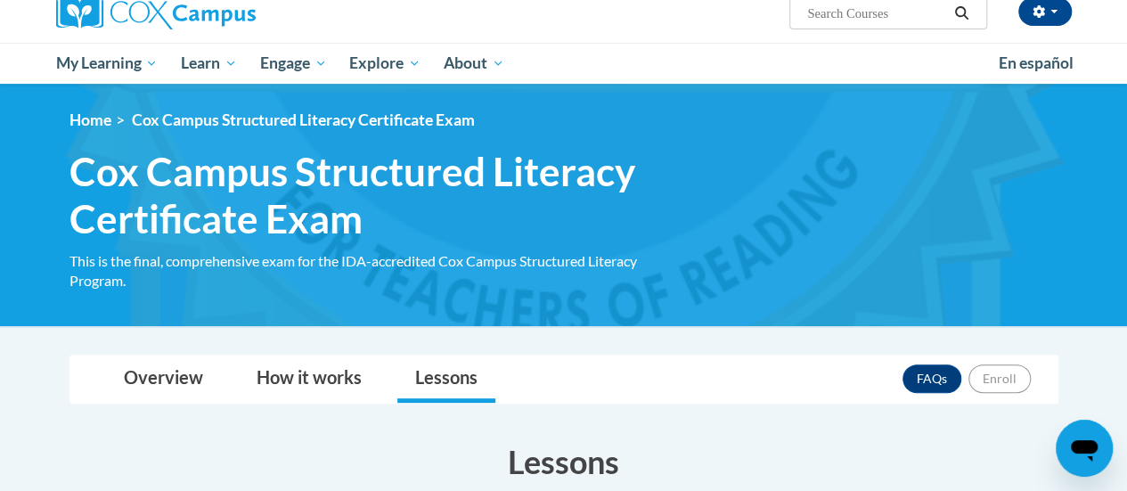
scroll to position [146, 0]
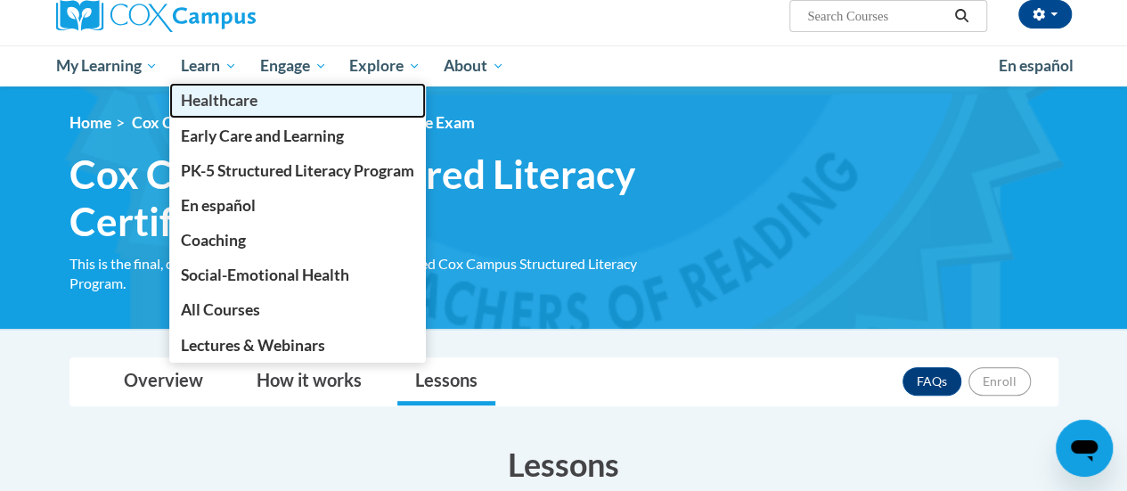
click at [228, 85] on link "Healthcare" at bounding box center [297, 100] width 256 height 35
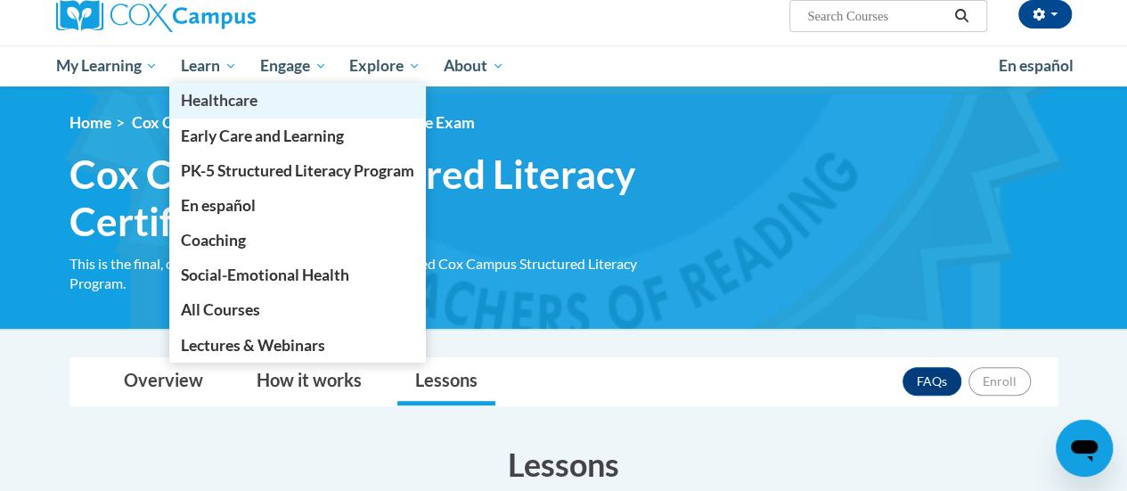
type textarea "x"
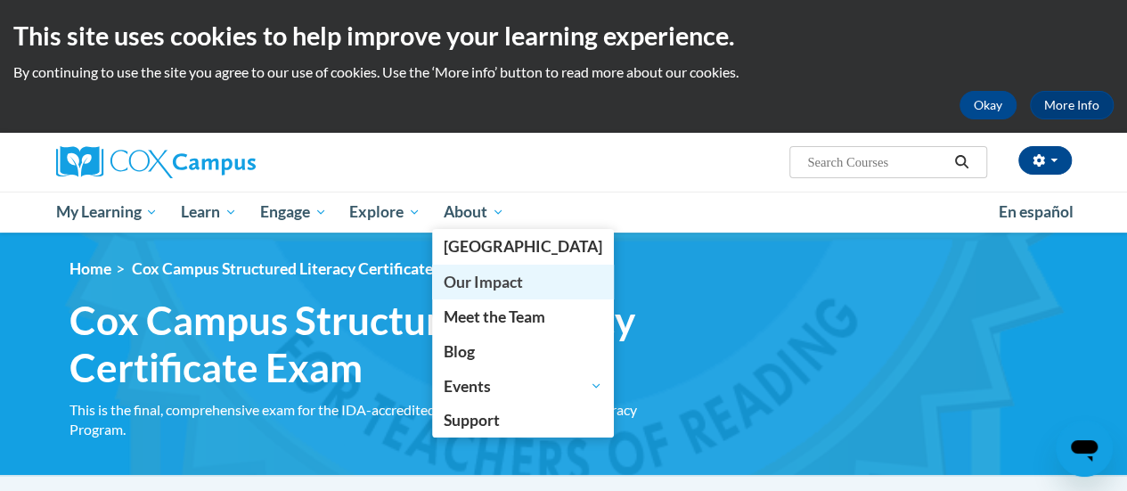
scroll to position [1, 0]
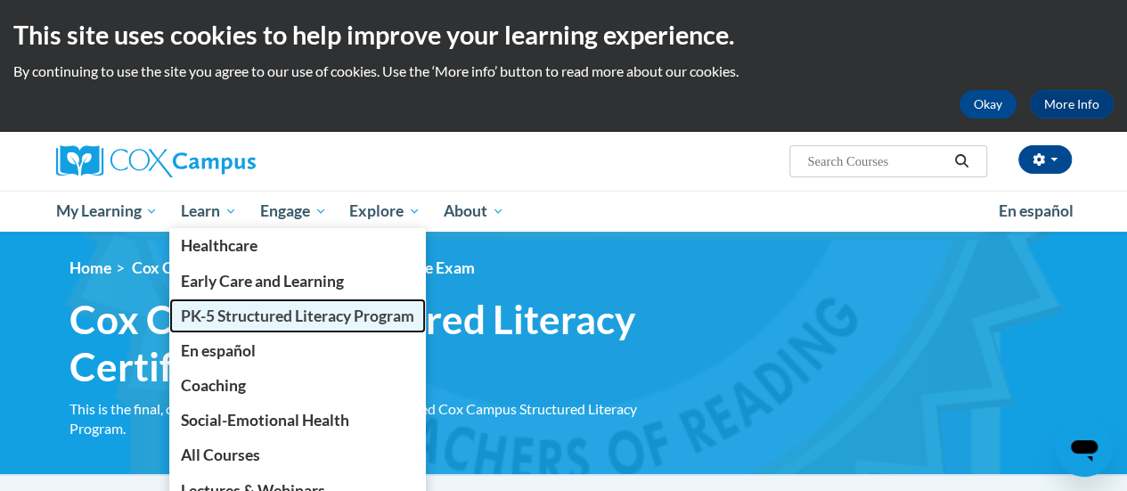
click at [240, 311] on span "PK-5 Structured Literacy Program" at bounding box center [297, 315] width 233 height 19
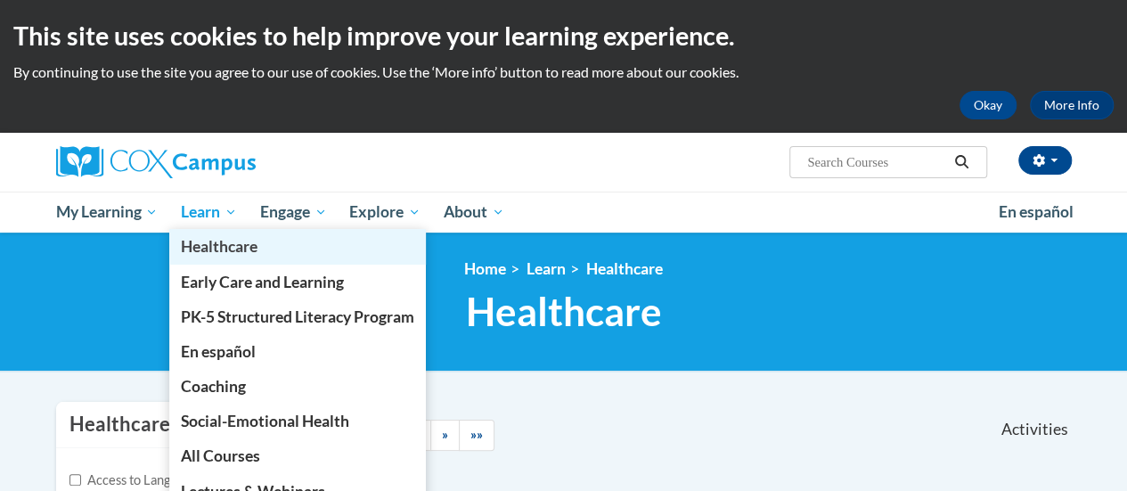
click at [222, 232] on link "Healthcare" at bounding box center [297, 246] width 256 height 35
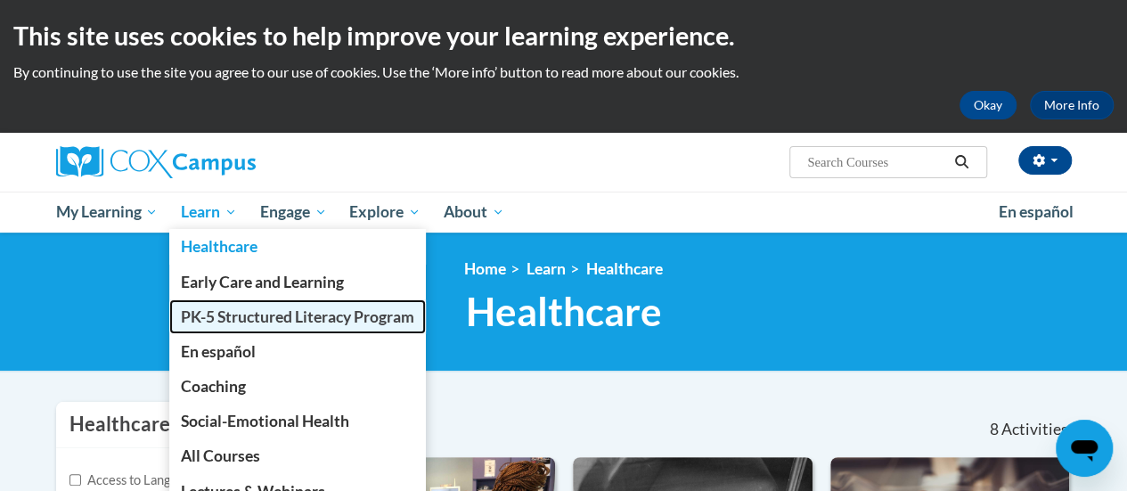
click at [264, 315] on span "PK-5 Structured Literacy Program" at bounding box center [297, 316] width 233 height 19
click at [264, 320] on span "PK-5 Structured Literacy Program" at bounding box center [297, 316] width 233 height 19
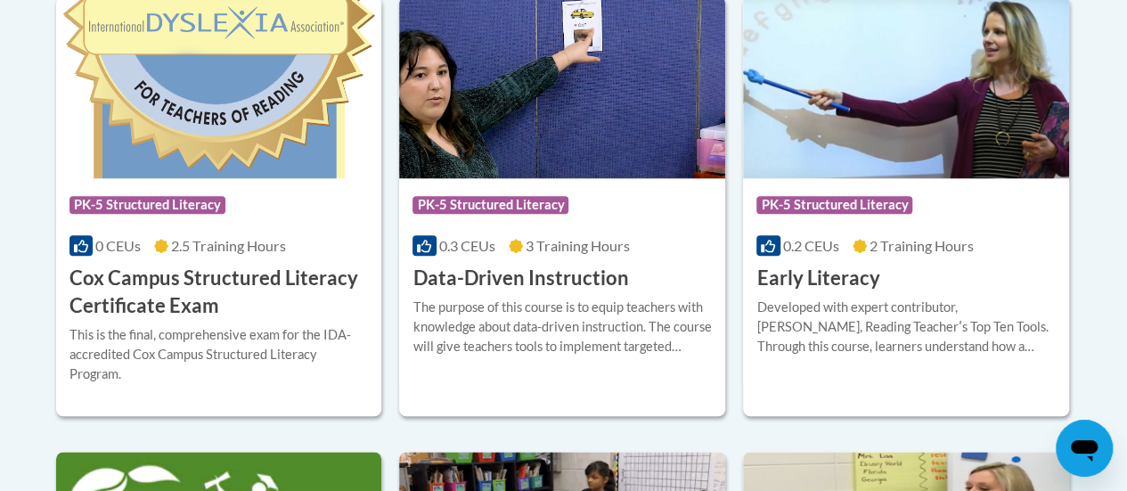
scroll to position [818, 0]
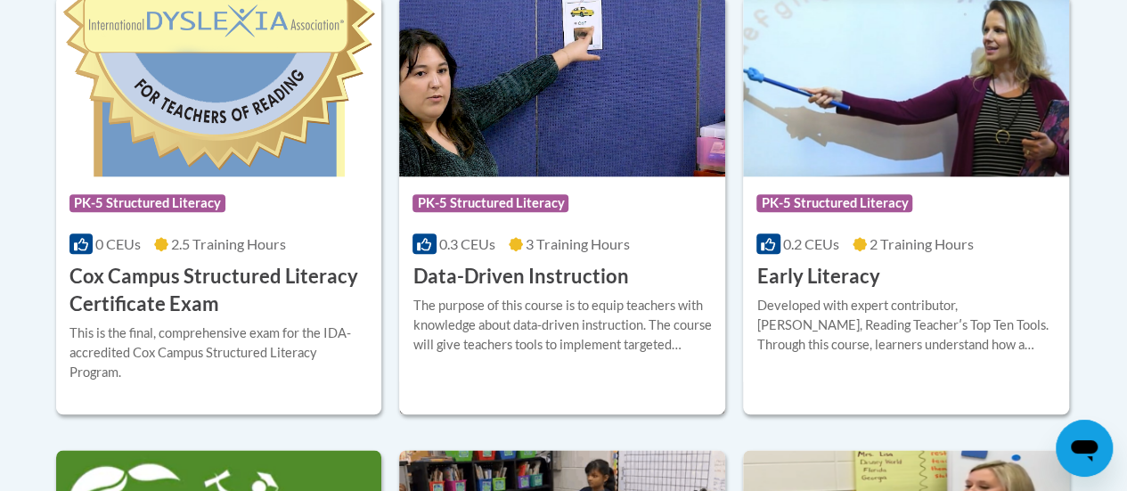
click at [572, 232] on div "Course Category: PK-5 Structured Literacy 0.3 CEUs 3 Training Hours COURSE Data…" at bounding box center [562, 233] width 326 height 114
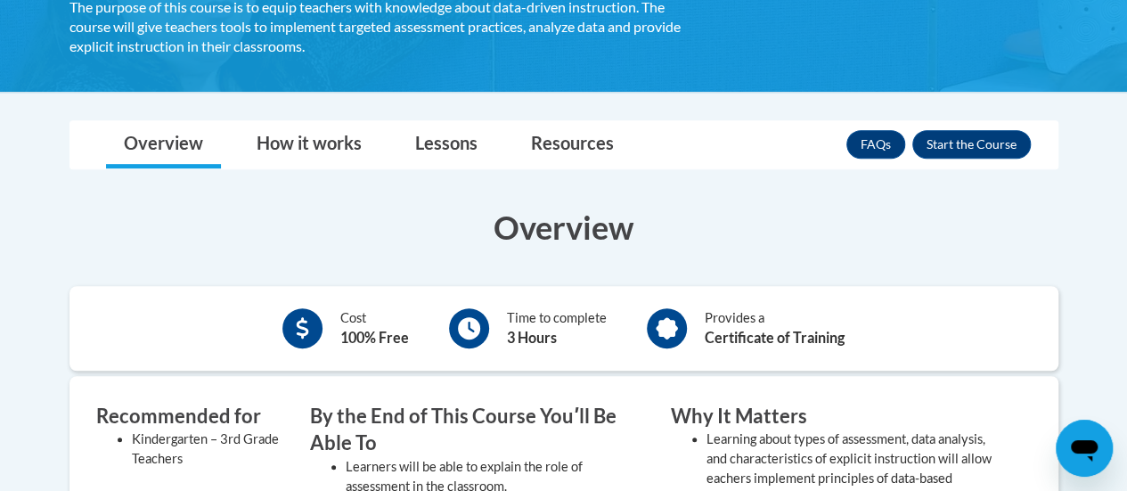
scroll to position [376, 0]
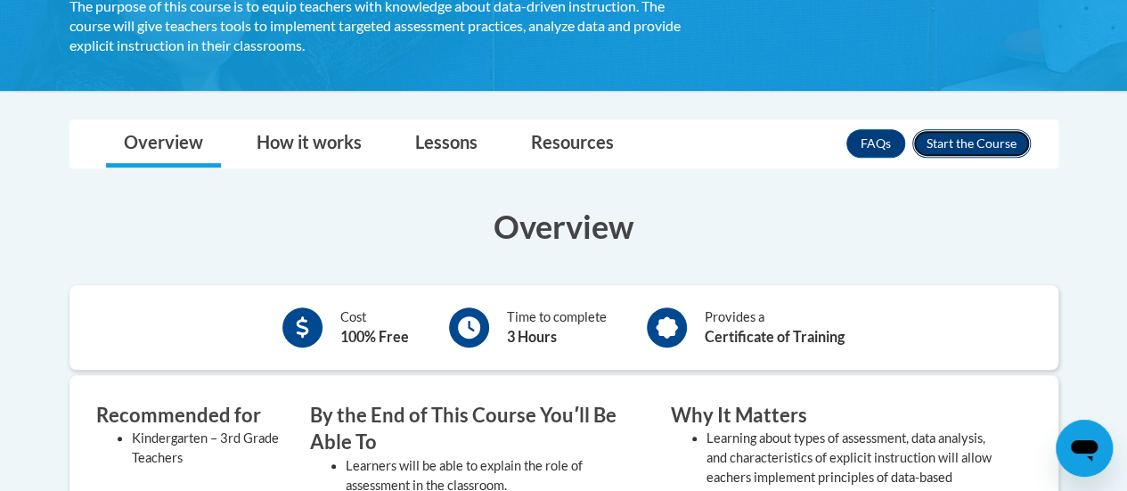
click at [958, 142] on button "Enroll" at bounding box center [971, 143] width 118 height 28
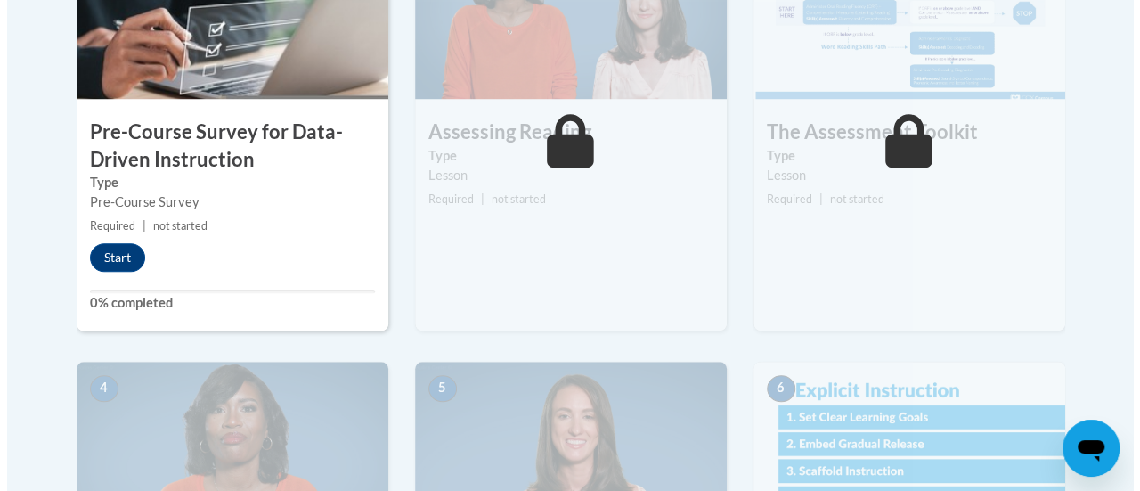
scroll to position [679, 0]
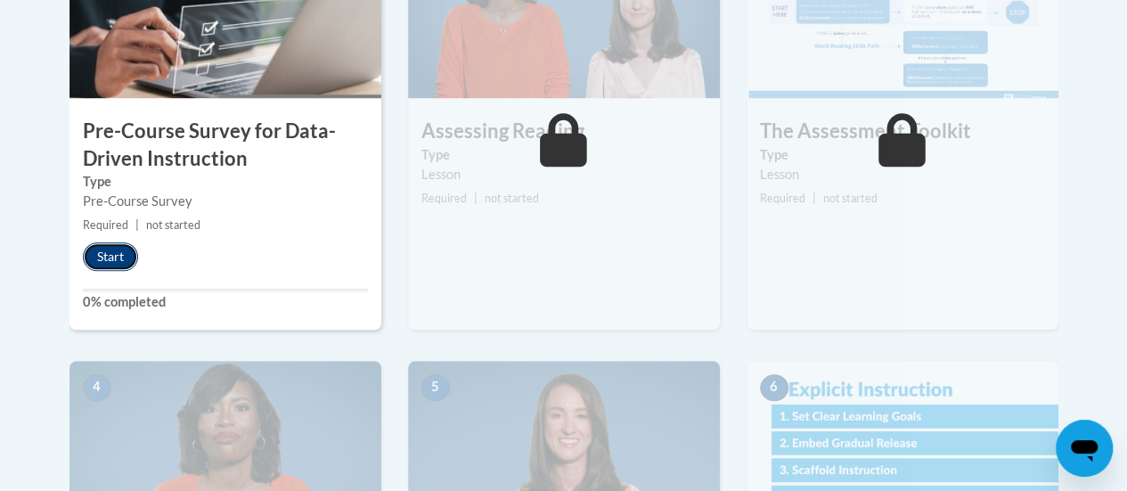
click at [126, 258] on button "Start" at bounding box center [110, 256] width 55 height 28
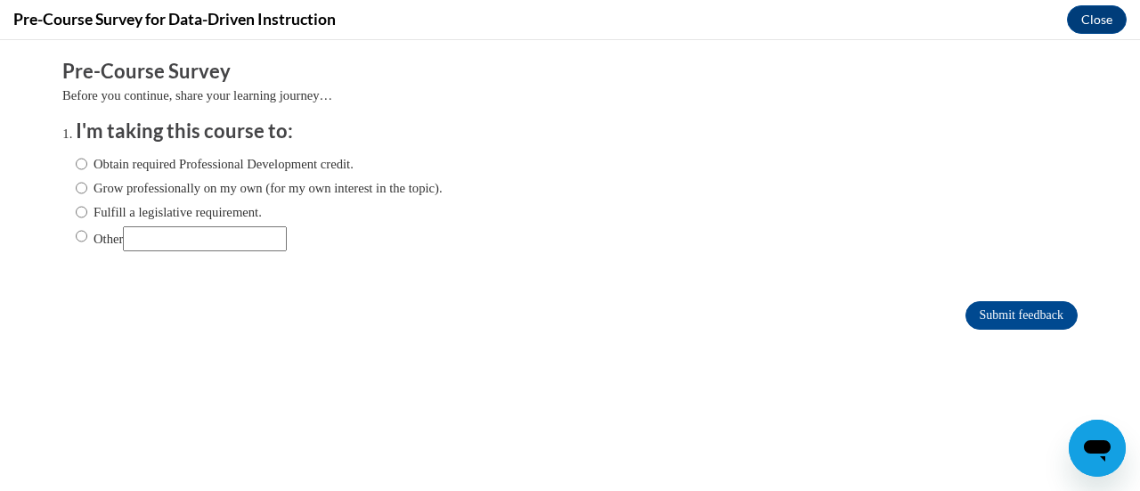
scroll to position [0, 0]
click at [76, 167] on input "Obtain required Professional Development credit." at bounding box center [82, 164] width 12 height 20
radio input "true"
click at [76, 173] on input "Obtain required Professional Development credit." at bounding box center [82, 164] width 12 height 20
click at [1014, 317] on input "Submit feedback" at bounding box center [1021, 315] width 112 height 28
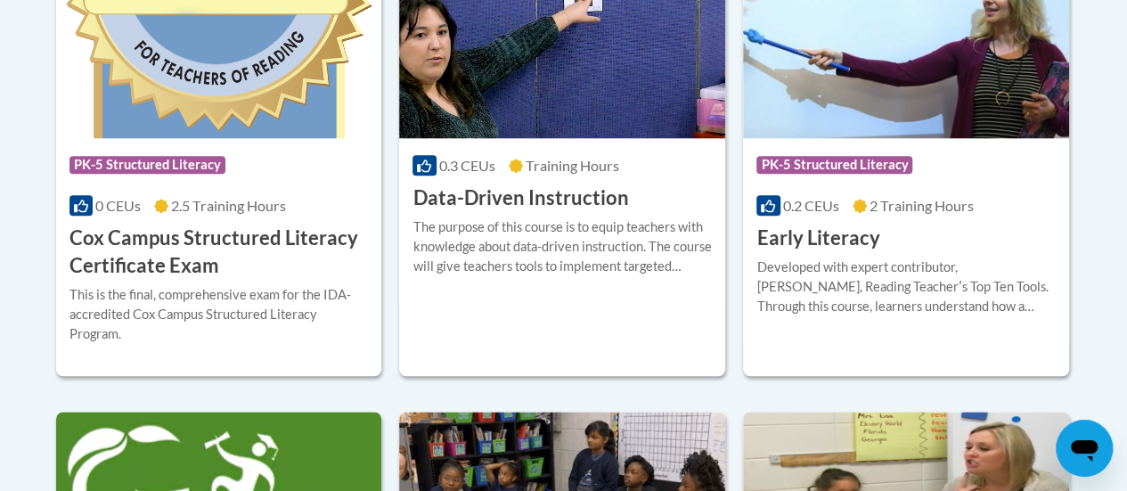
scroll to position [860, 0]
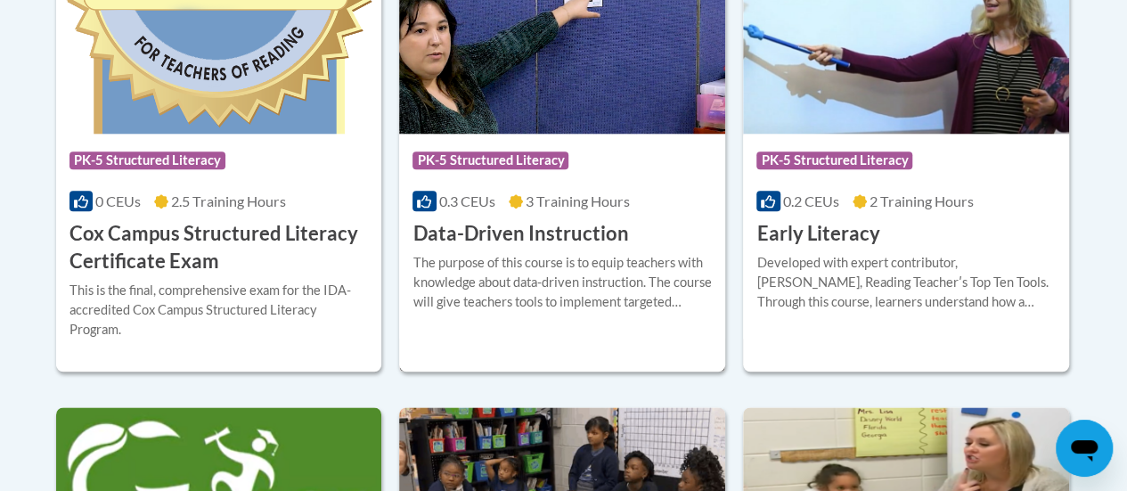
click at [600, 108] on img at bounding box center [562, 43] width 326 height 182
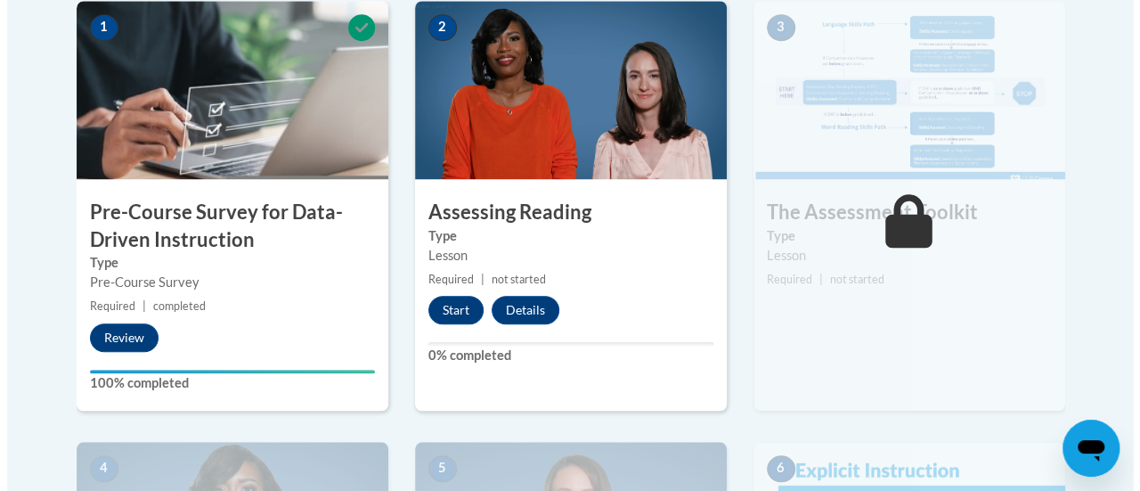
scroll to position [598, 0]
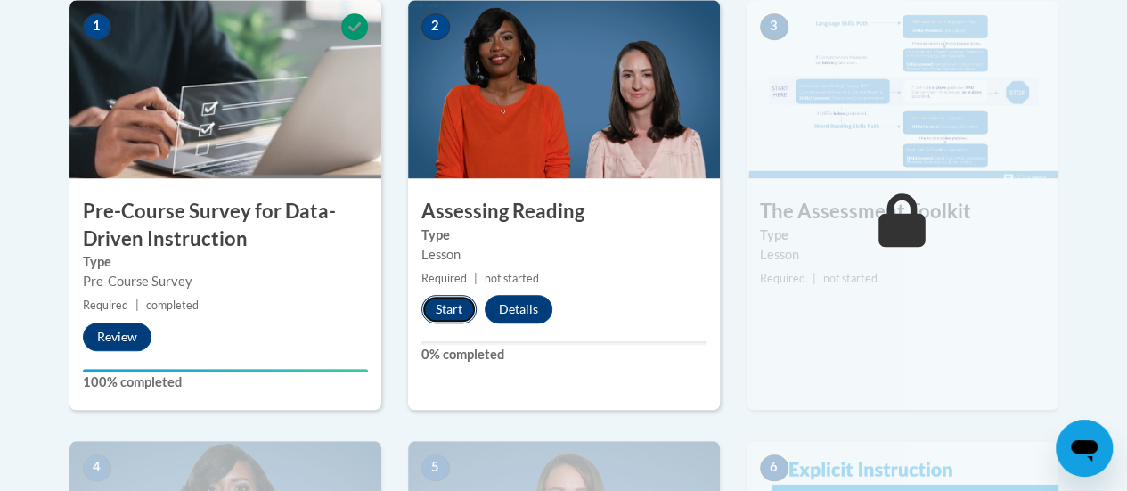
click at [444, 309] on button "Start" at bounding box center [448, 309] width 55 height 28
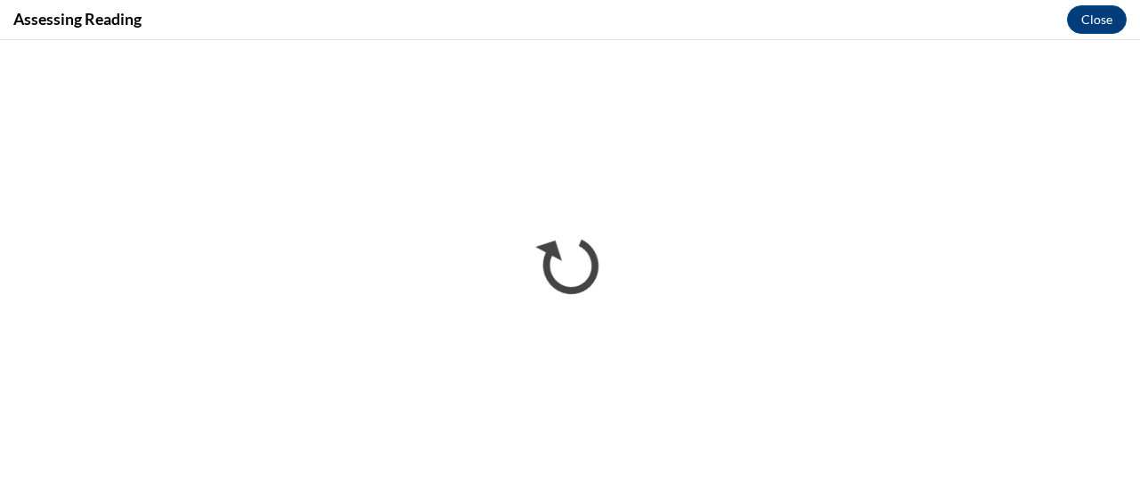
scroll to position [0, 0]
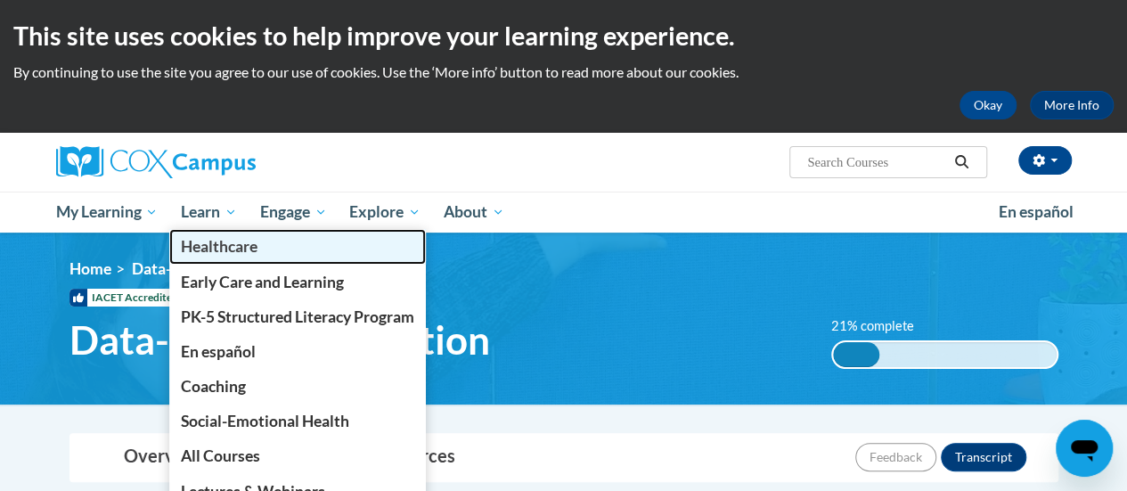
click at [227, 232] on link "Healthcare" at bounding box center [297, 246] width 256 height 35
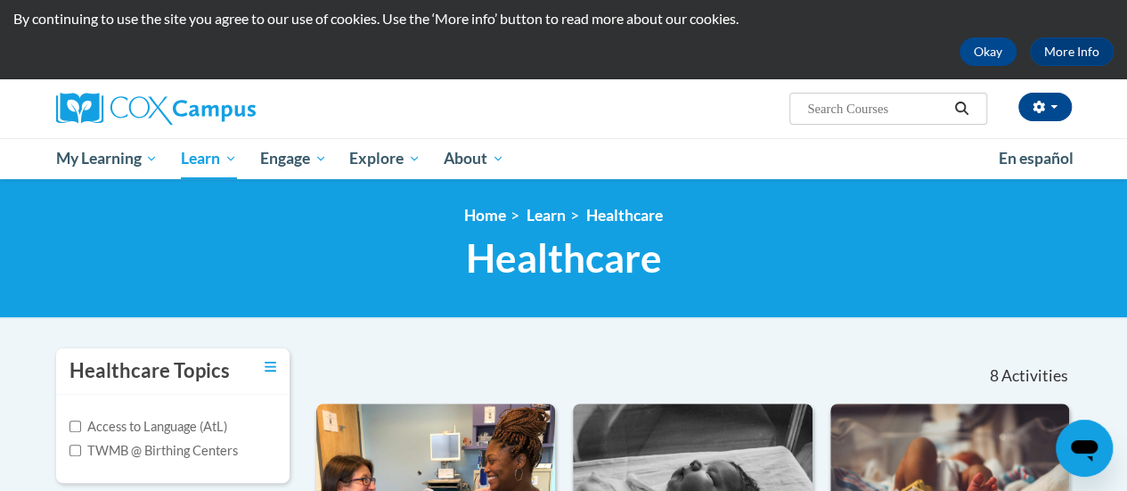
scroll to position [52, 0]
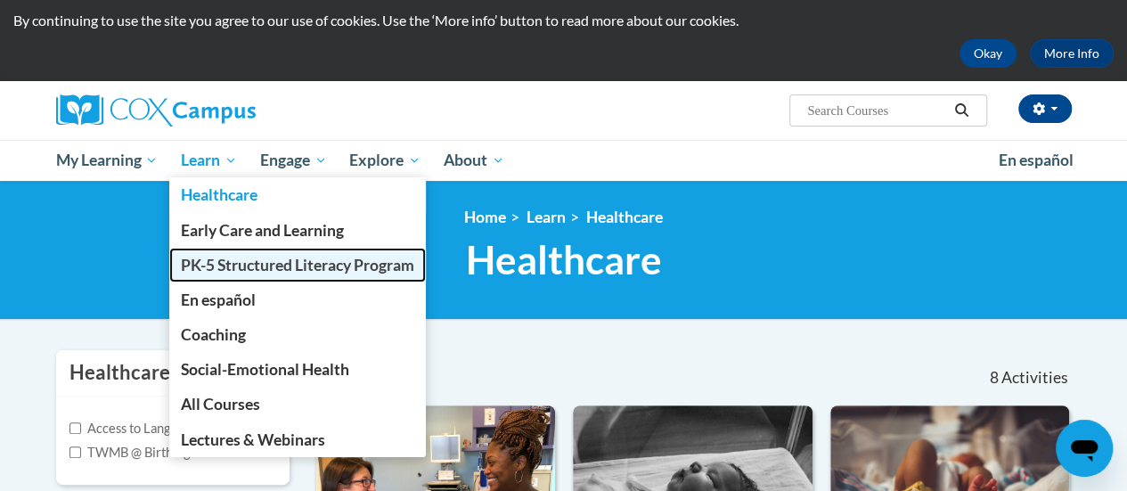
click at [217, 257] on span "PK-5 Structured Literacy Program" at bounding box center [297, 265] width 233 height 19
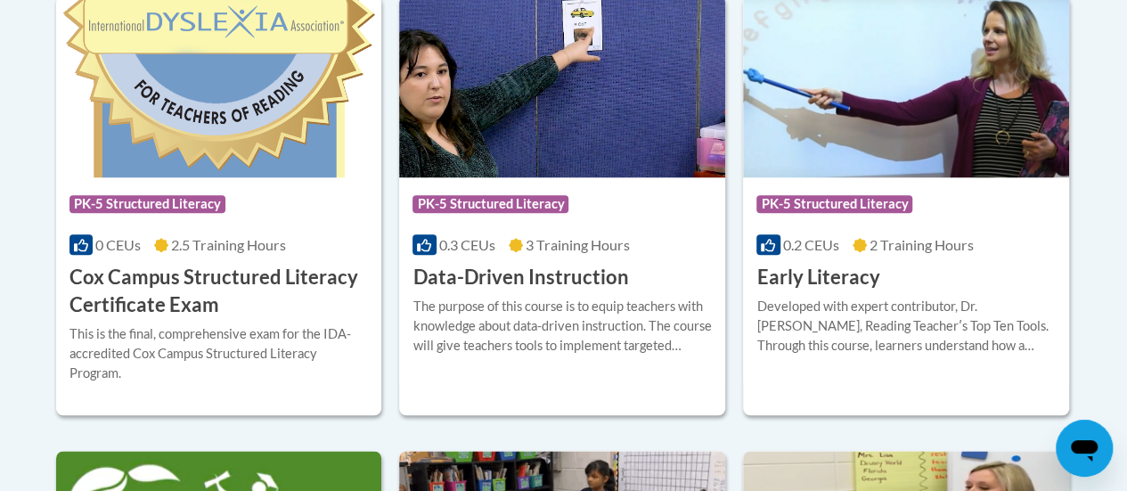
scroll to position [818, 0]
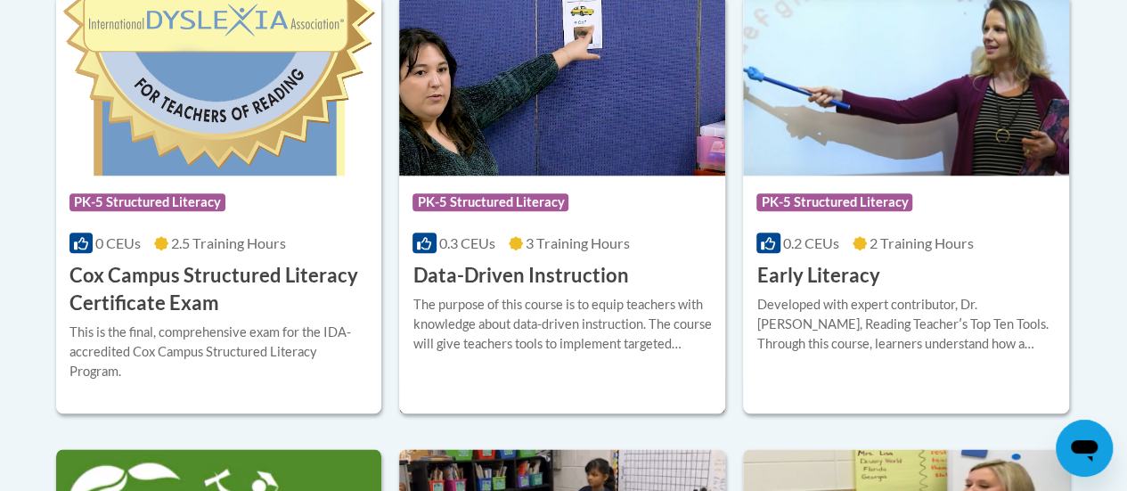
click at [600, 236] on span "3 Training Hours" at bounding box center [577, 242] width 104 height 17
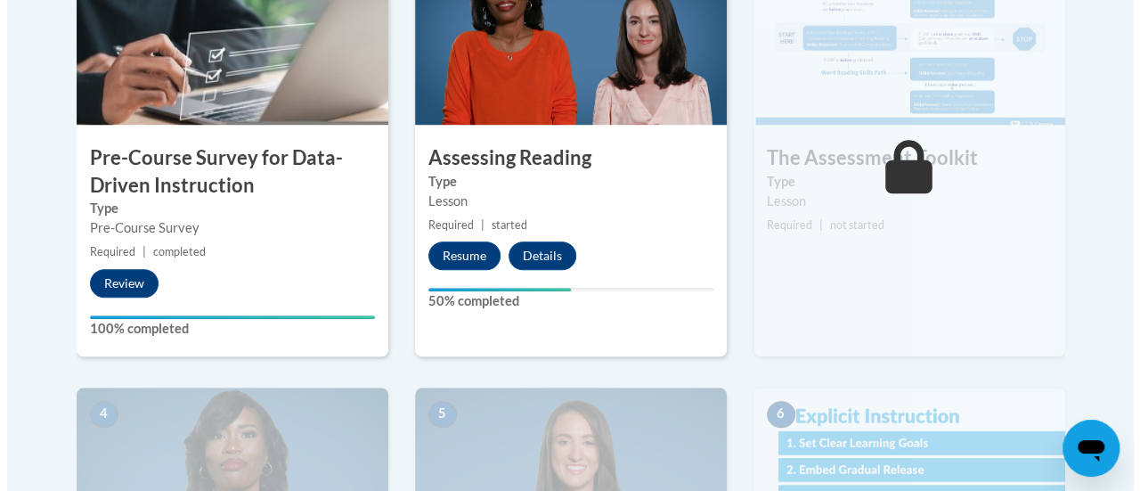
scroll to position [631, 0]
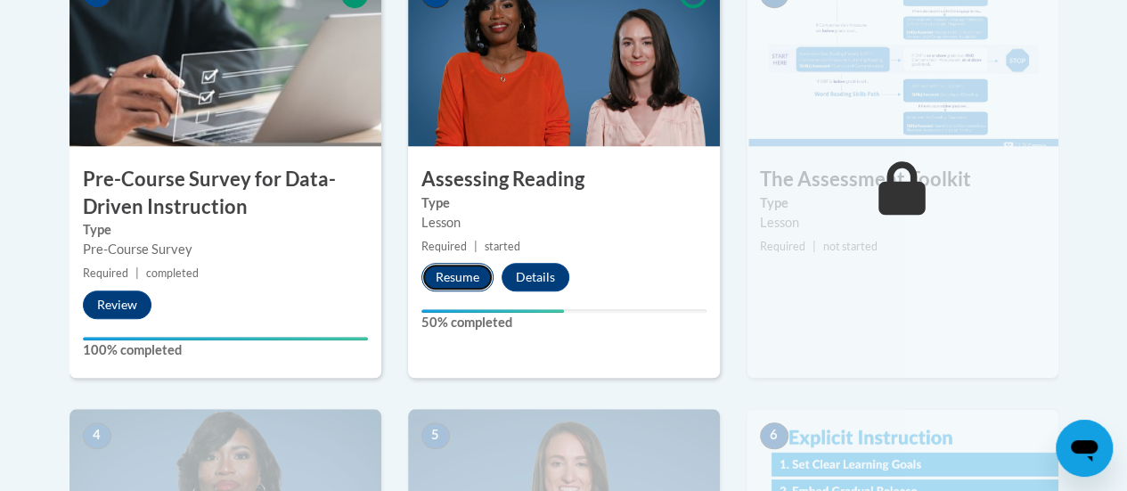
click at [462, 274] on button "Resume" at bounding box center [457, 277] width 72 height 28
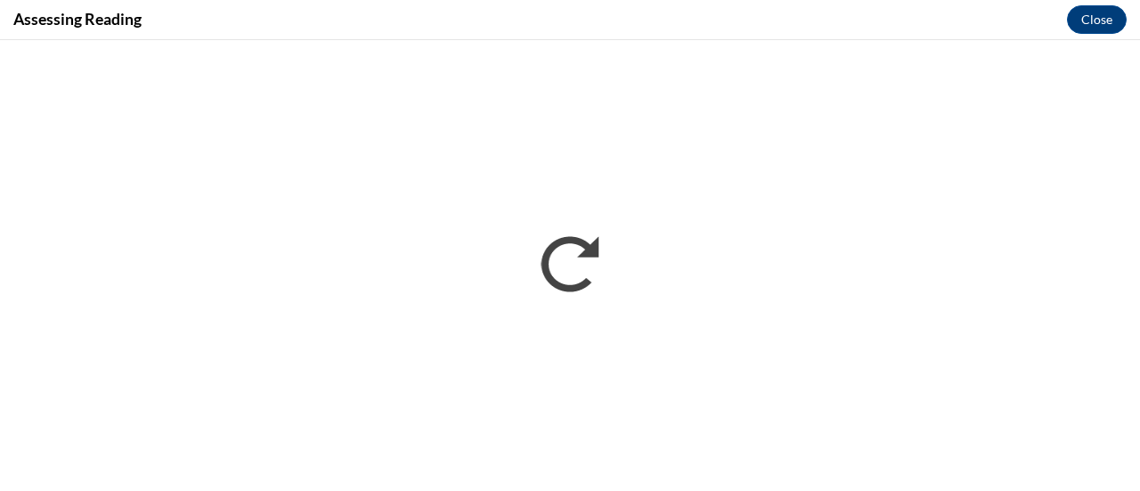
scroll to position [0, 0]
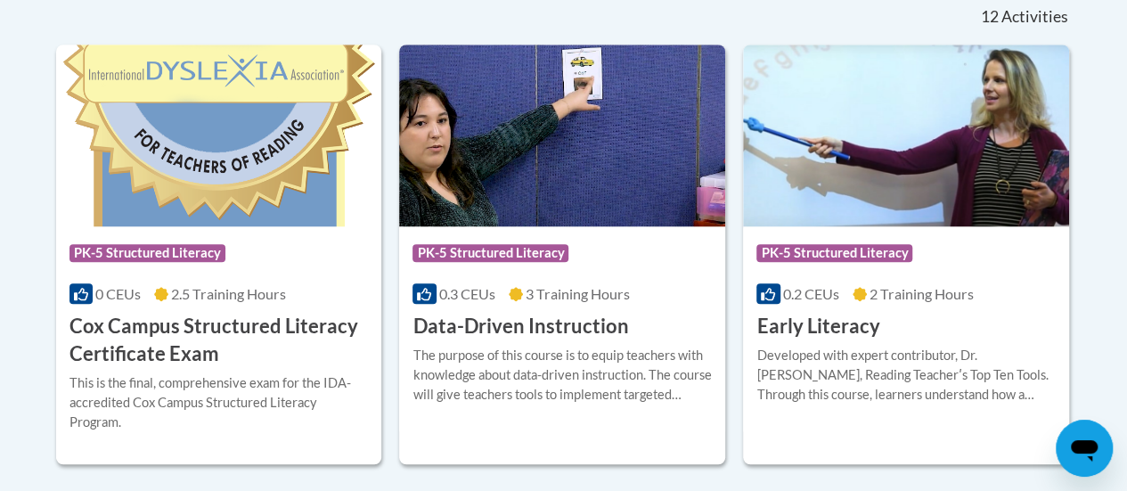
scroll to position [781, 0]
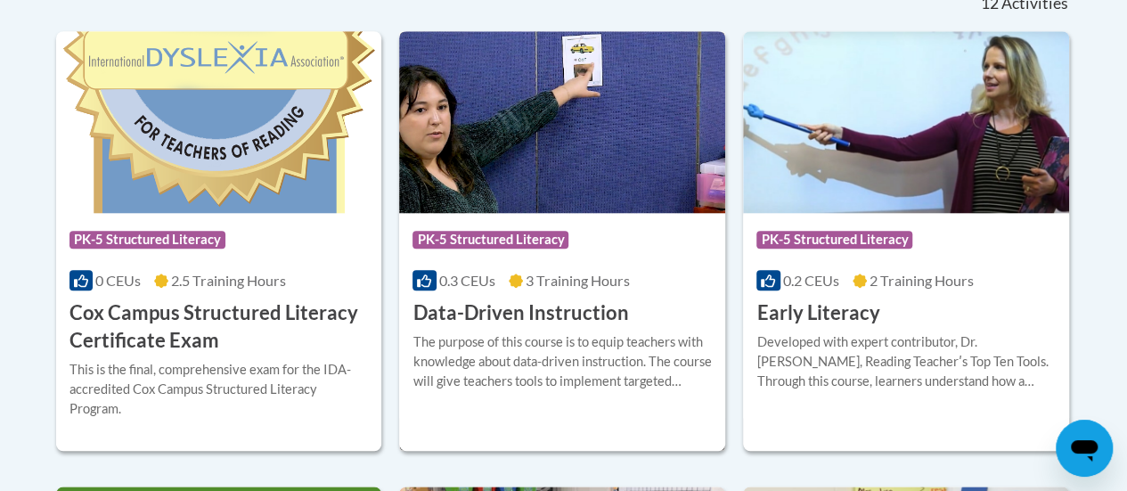
click at [560, 250] on span "PK-5 Structured Literacy" at bounding box center [492, 242] width 160 height 22
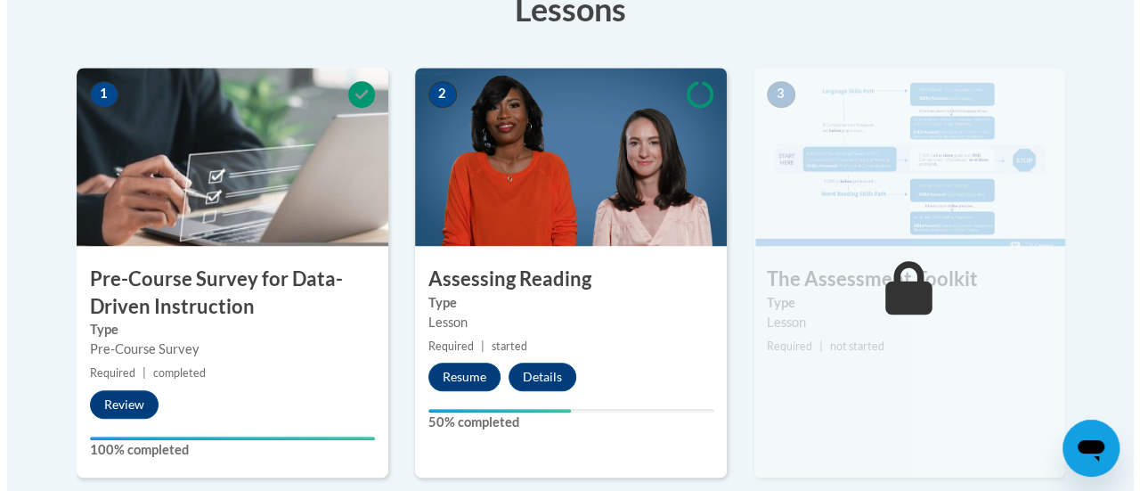
scroll to position [532, 0]
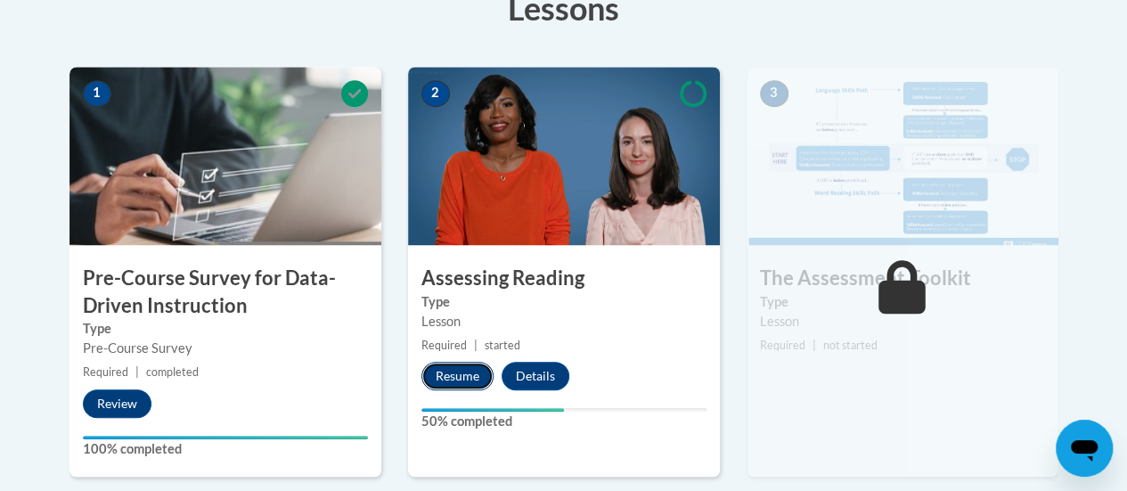
click at [460, 377] on button "Resume" at bounding box center [457, 376] width 72 height 28
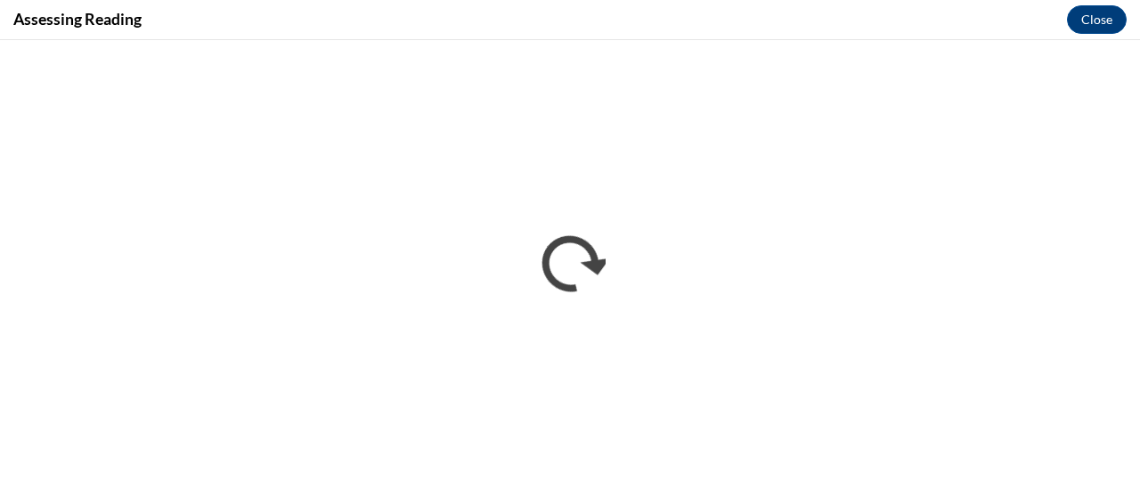
scroll to position [0, 0]
